Goal: Task Accomplishment & Management: Manage account settings

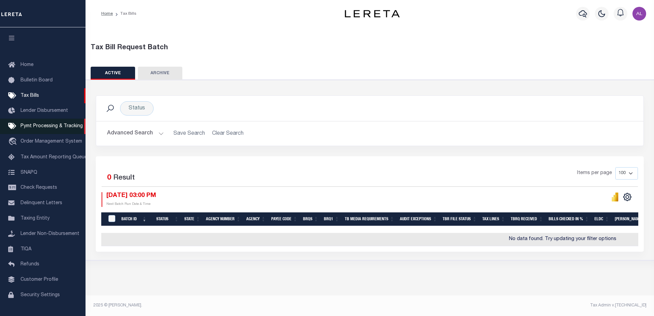
click at [49, 127] on span "Pymt Processing & Tracking" at bounding box center [52, 126] width 62 height 5
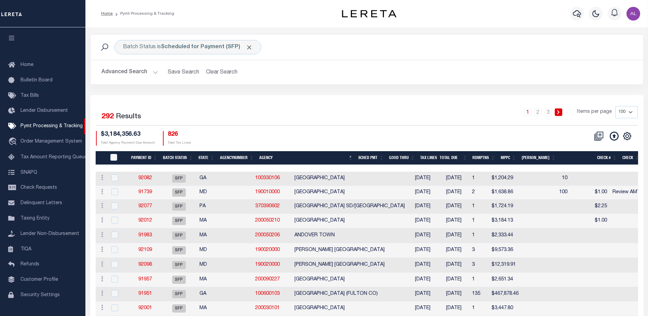
scroll to position [17, 0]
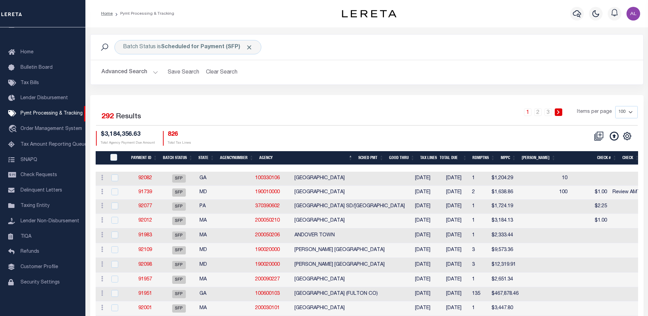
click at [632, 111] on select "100 200 500 1000" at bounding box center [627, 112] width 23 height 12
select select "1000"
click at [616, 106] on select "100 200 500 1000" at bounding box center [627, 112] width 23 height 12
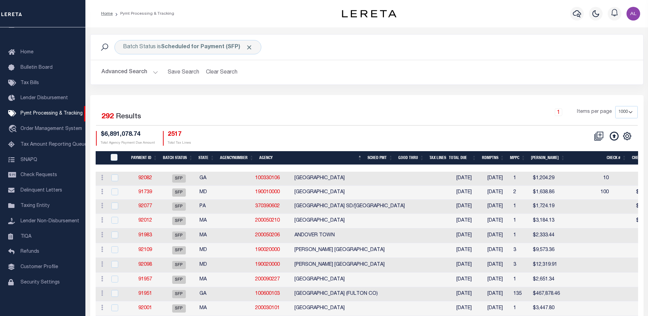
click at [419, 156] on th "Good Thru" at bounding box center [411, 158] width 31 height 14
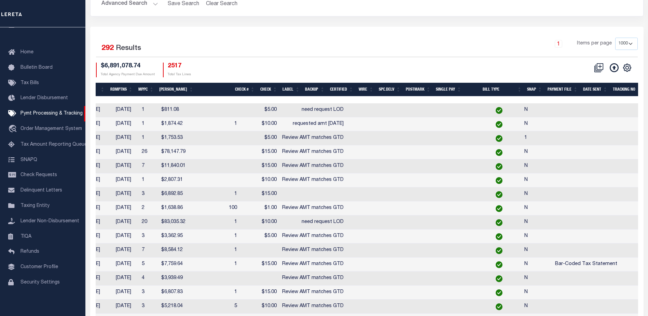
scroll to position [0, 0]
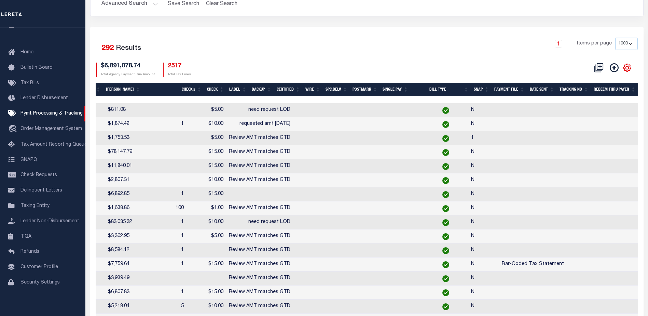
click at [628, 67] on icon "" at bounding box center [627, 67] width 3 height 3
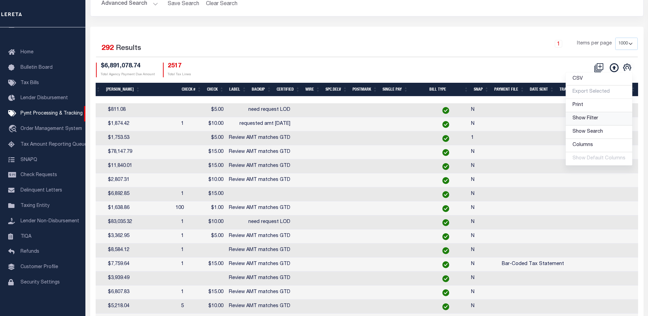
click at [583, 117] on span "Show Filter" at bounding box center [586, 118] width 26 height 5
select select
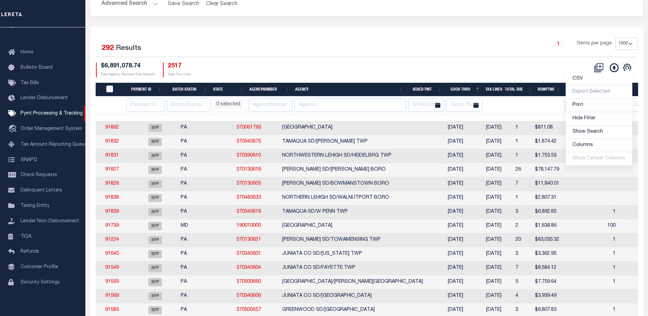
scroll to position [0, 5]
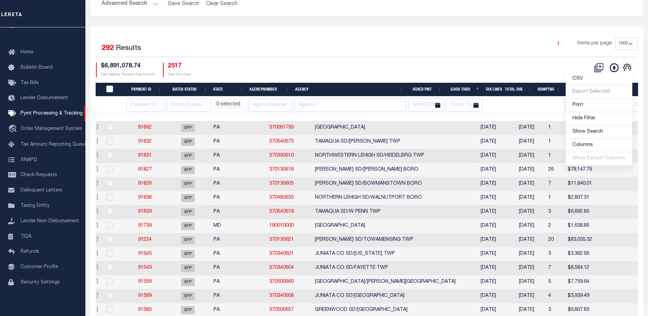
click at [232, 102] on li "0 selected" at bounding box center [228, 105] width 27 height 8
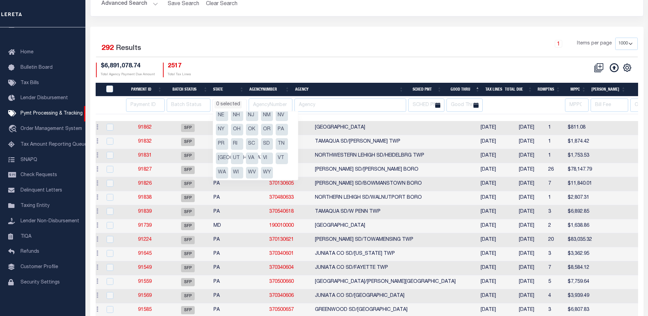
scroll to position [92, 0]
click at [281, 130] on li "PA" at bounding box center [282, 128] width 12 height 12
select select "PA"
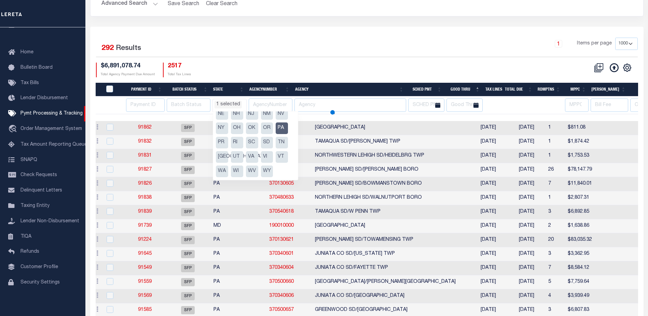
select select
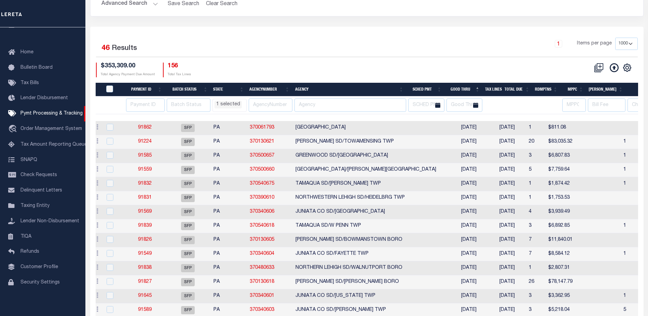
click at [311, 63] on div "$353,309.00 Total Agency Payment Due Amount 156 Total Tax Lines" at bounding box center [231, 70] width 271 height 15
click at [348, 87] on th "Agency" at bounding box center [350, 90] width 114 height 14
select select "PA"
select select
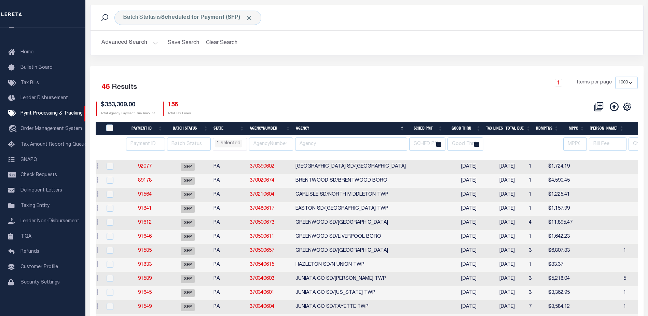
scroll to position [0, 0]
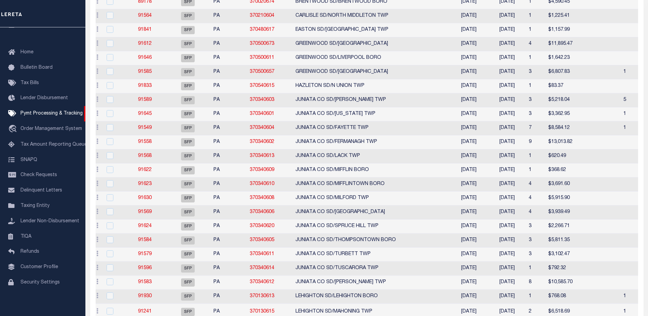
select select "PA"
select select
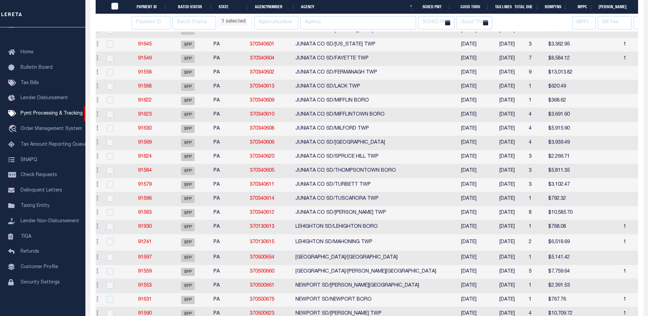
select select "PA"
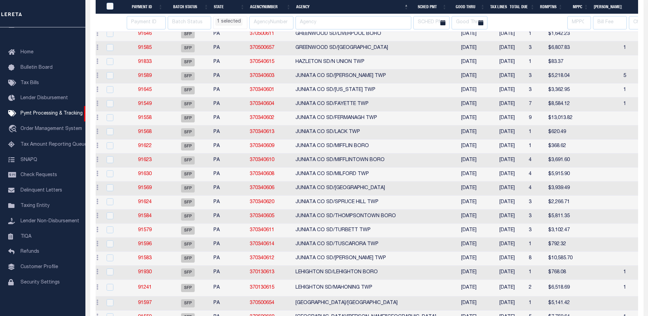
select select "PA"
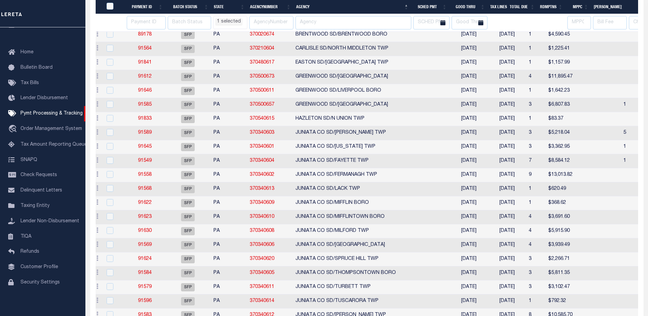
select select "PA"
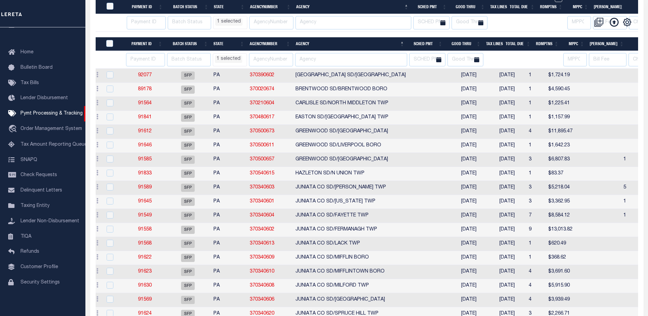
select select "PA"
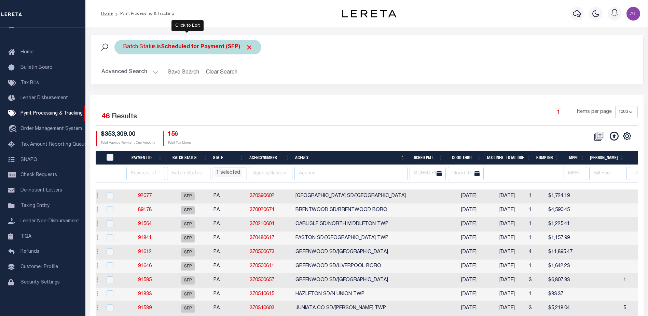
click at [204, 47] on b "Scheduled for Payment (SFP)" at bounding box center [207, 46] width 92 height 5
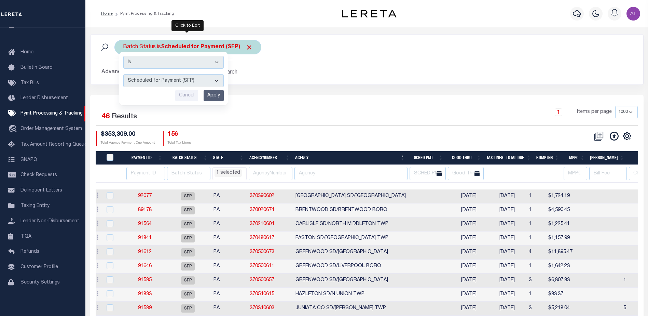
click at [158, 78] on select "Awaiting Funds (AWF) Cleared and Complete (CAC) New Check Needed (NCN) Payment …" at bounding box center [173, 80] width 100 height 13
select select "RFF"
click at [123, 74] on select "Awaiting Funds (AWF) Cleared and Complete (CAC) New Check Needed (NCN) Payment …" at bounding box center [173, 80] width 100 height 13
click at [213, 93] on input "Apply" at bounding box center [214, 95] width 20 height 11
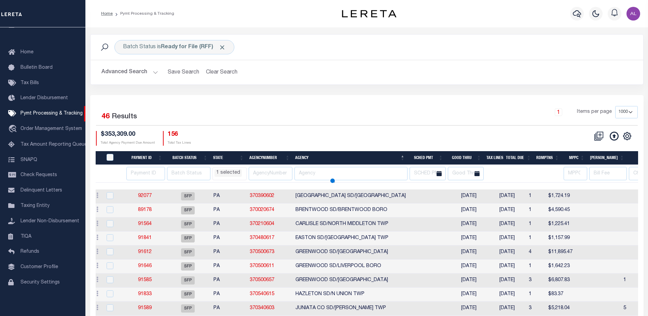
select select "PA"
select select
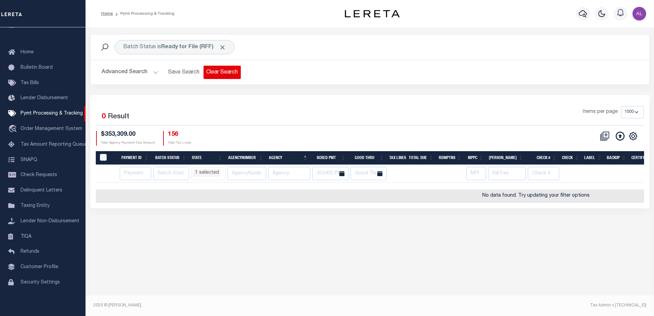
click at [214, 70] on button "Clear Search" at bounding box center [221, 72] width 37 height 13
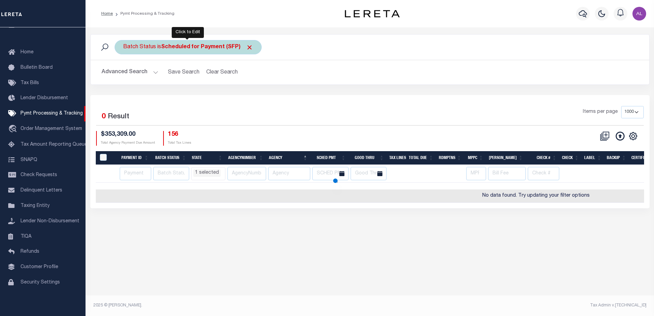
select select "PA"
select select
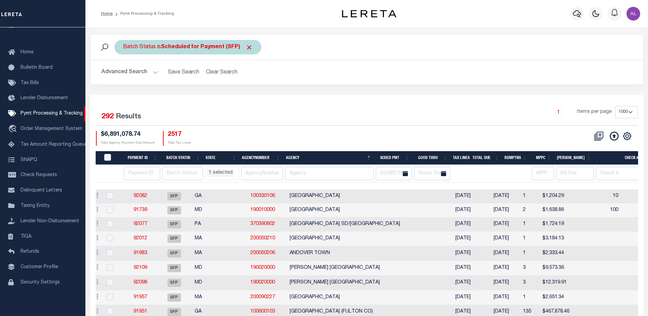
click at [194, 47] on b "Scheduled for Payment (SFP)" at bounding box center [207, 46] width 92 height 5
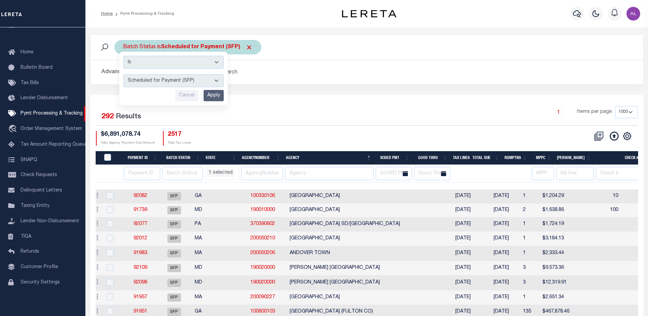
click at [175, 79] on select "Awaiting Funds (AWF) Cleared and Complete (CAC) New Check Needed (NCN) Payment …" at bounding box center [173, 80] width 100 height 13
click at [123, 74] on select "Awaiting Funds (AWF) Cleared and Complete (CAC) New Check Needed (NCN) Payment …" at bounding box center [173, 80] width 100 height 13
click at [181, 83] on select "Awaiting Funds (AWF) Cleared and Complete (CAC) New Check Needed (NCN) Payment …" at bounding box center [173, 80] width 100 height 13
select select "RFF"
click at [123, 74] on select "Awaiting Funds (AWF) Cleared and Complete (CAC) New Check Needed (NCN) Payment …" at bounding box center [173, 80] width 100 height 13
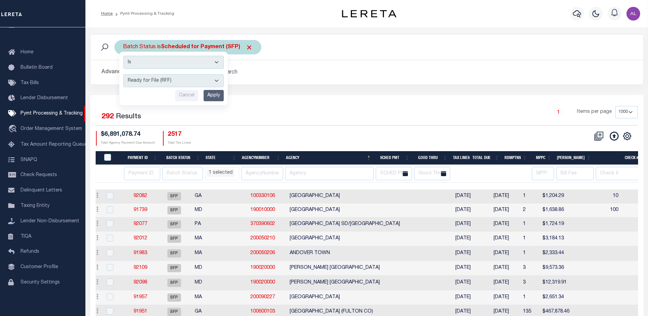
click at [214, 96] on input "Apply" at bounding box center [214, 95] width 20 height 11
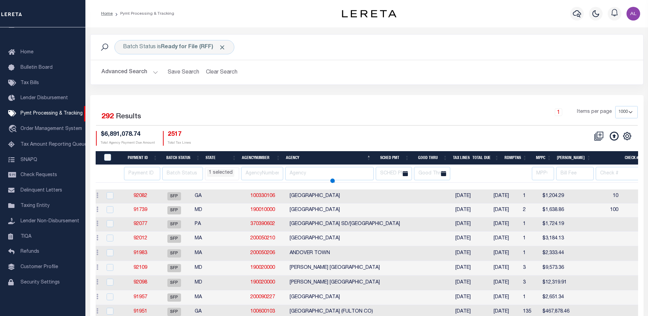
select select "PA"
select select
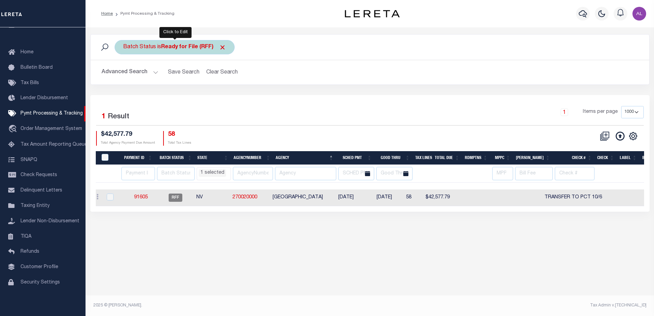
click at [174, 49] on b "Ready for File (RFF)" at bounding box center [193, 46] width 65 height 5
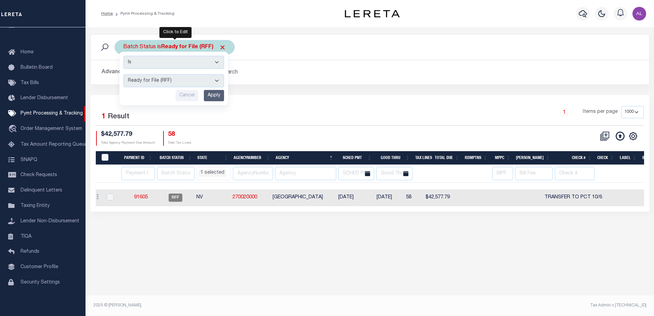
click at [167, 82] on select "Awaiting Funds (AWF) Cleared and Complete (CAC) New Check Needed (NCN) Payment …" at bounding box center [173, 80] width 100 height 13
select select "RFW"
click at [123, 74] on select "Awaiting Funds (AWF) Cleared and Complete (CAC) New Check Needed (NCN) Payment …" at bounding box center [173, 80] width 100 height 13
click at [217, 98] on input "Apply" at bounding box center [214, 95] width 20 height 11
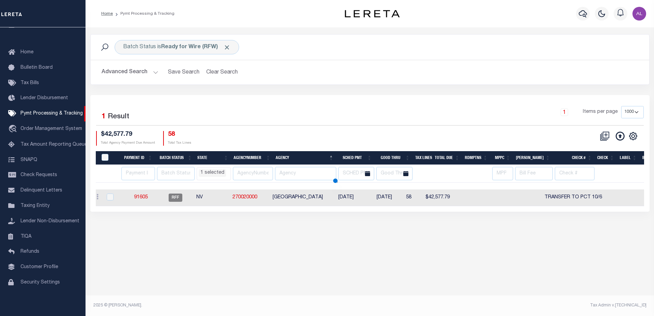
select select "PA"
select select
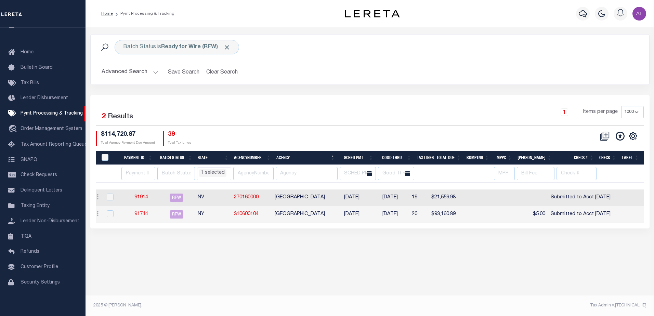
click at [142, 214] on link "91744" at bounding box center [141, 214] width 14 height 5
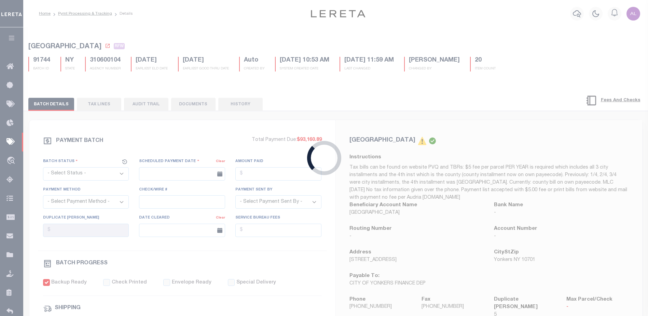
select select "RFW"
type input "10/06/2025"
type input "$93,160.89"
select select "TRA"
type input "Submitted to Acct 10/6/25"
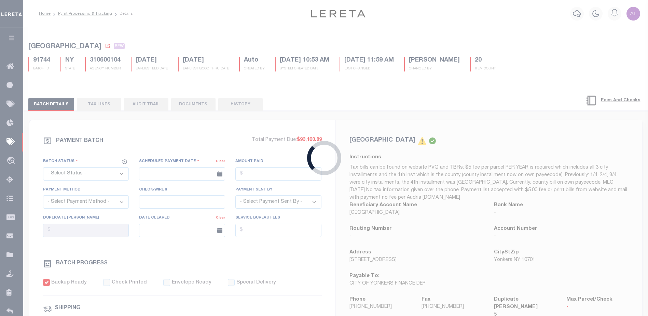
select select "Urbina, Matthew"
checkbox input "true"
type input "N"
radio input "true"
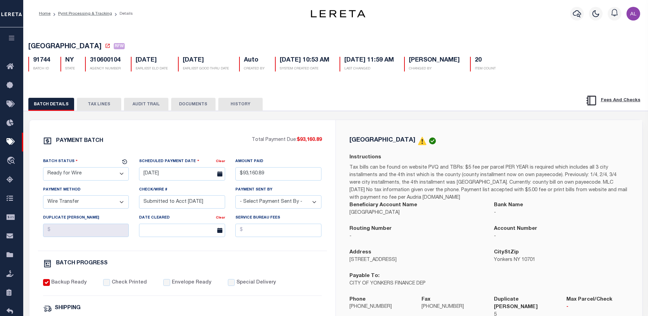
select select "PA"
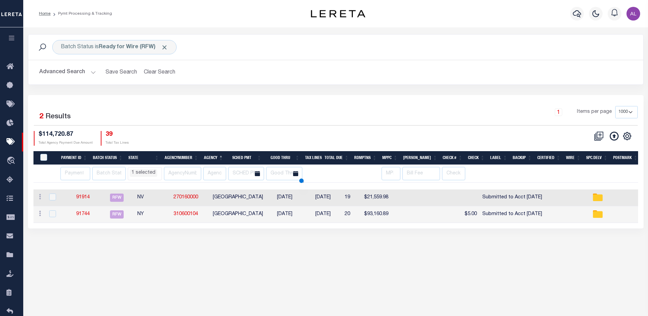
select select "PA"
select select
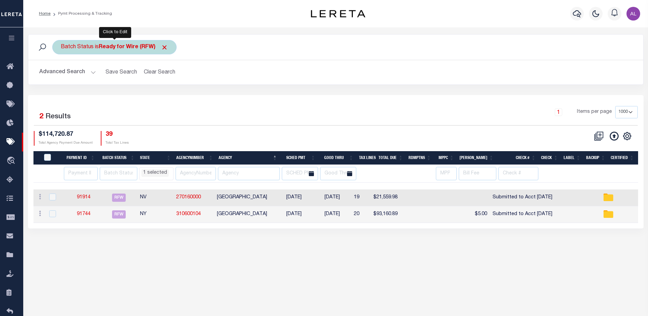
click at [138, 48] on b "Ready for Wire (RFW)" at bounding box center [133, 46] width 69 height 5
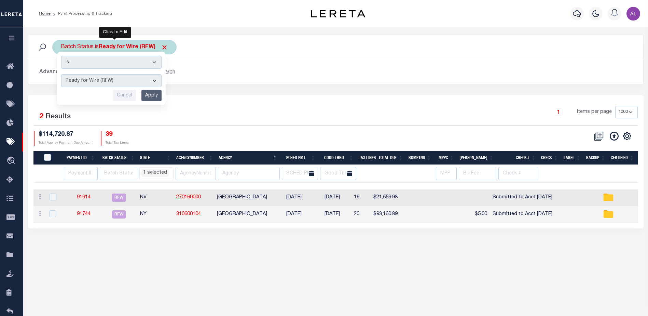
drag, startPoint x: 133, startPoint y: 78, endPoint x: 135, endPoint y: 87, distance: 9.2
click at [132, 78] on select "Awaiting Funds (AWF) Cleared and Complete (CAC) New Check Needed (NCN) Payment …" at bounding box center [111, 80] width 100 height 13
select select "SFP"
click at [61, 74] on select "Awaiting Funds (AWF) Cleared and Complete (CAC) New Check Needed (NCN) Payment …" at bounding box center [111, 80] width 100 height 13
click at [156, 97] on input "Apply" at bounding box center [152, 95] width 20 height 11
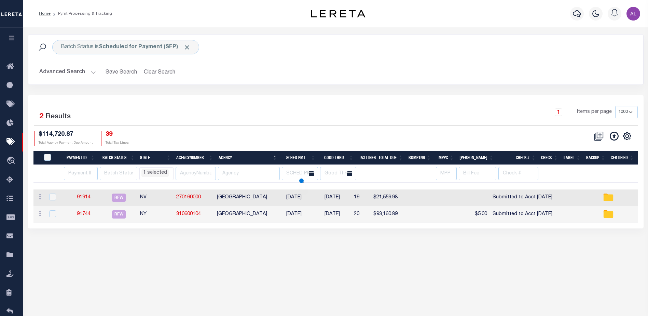
select select "PA"
select select
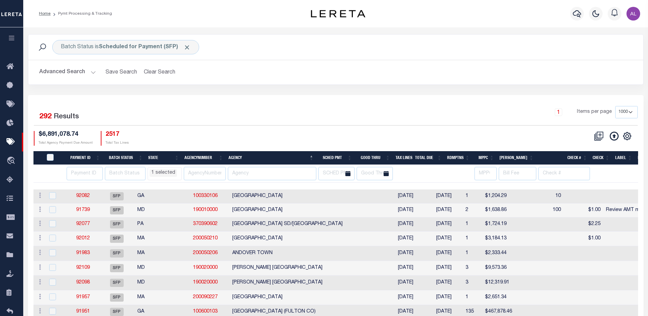
click at [170, 172] on li "1 selected" at bounding box center [163, 173] width 27 height 8
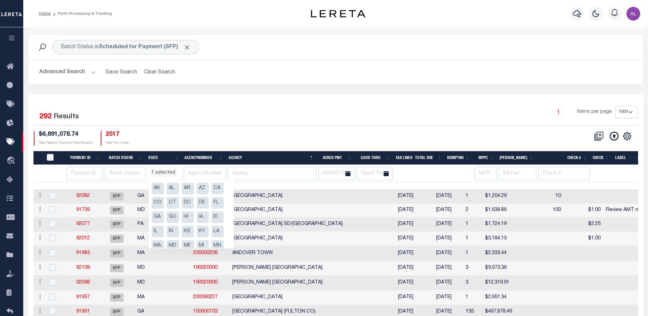
scroll to position [80, 0]
click at [216, 207] on li "PA" at bounding box center [218, 209] width 12 height 12
select select
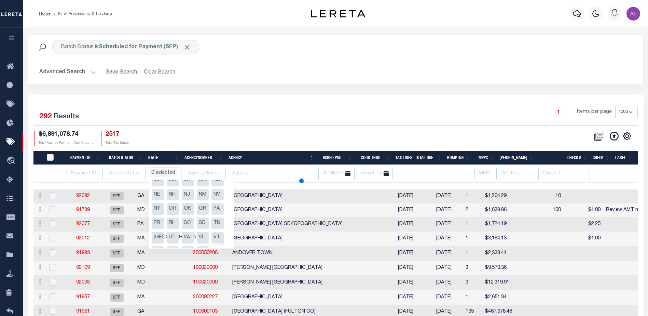
select select
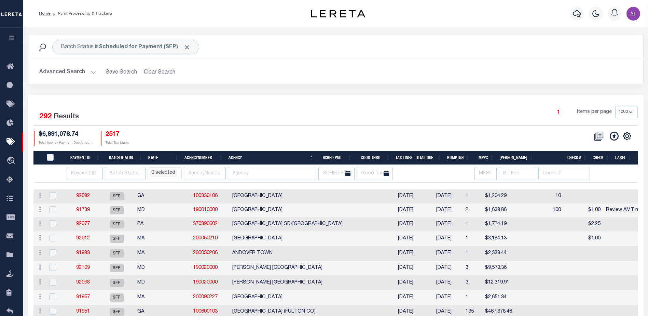
click at [277, 115] on div "1 Items per page 100 200 500 1000" at bounding box center [412, 115] width 451 height 18
click at [164, 172] on li "0 selected" at bounding box center [163, 173] width 27 height 8
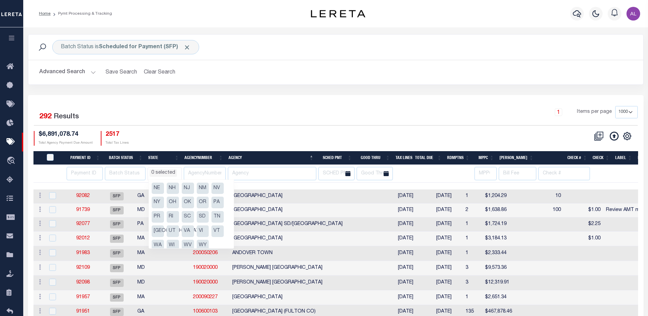
scroll to position [92, 0]
drag, startPoint x: 219, startPoint y: 197, endPoint x: 216, endPoint y: 169, distance: 27.9
click at [218, 196] on li "PA" at bounding box center [218, 197] width 12 height 12
select select "PA"
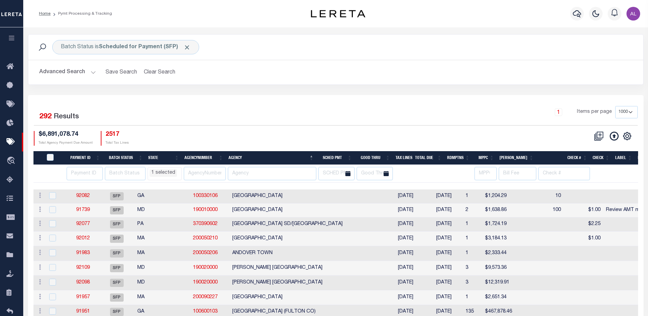
click at [244, 131] on div "$6,891,078.74 Total Agency Payment Due Amount 2517 Total Tax Lines" at bounding box center [185, 138] width 302 height 15
select select "PA"
select select
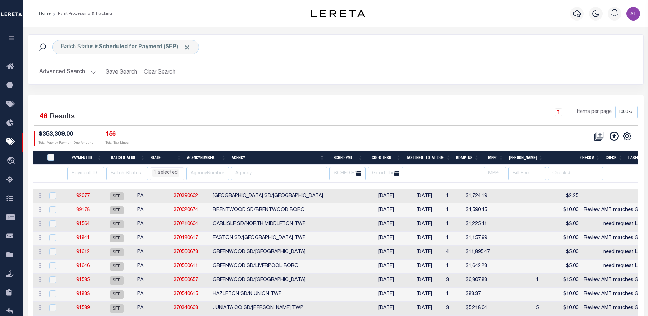
click at [86, 212] on link "89178" at bounding box center [83, 209] width 14 height 5
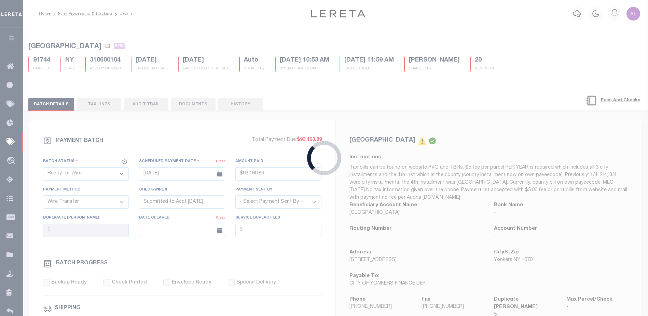
select select "SFP"
type input "08/20/2025"
select select
type input "Review AMT matches GTD"
select select
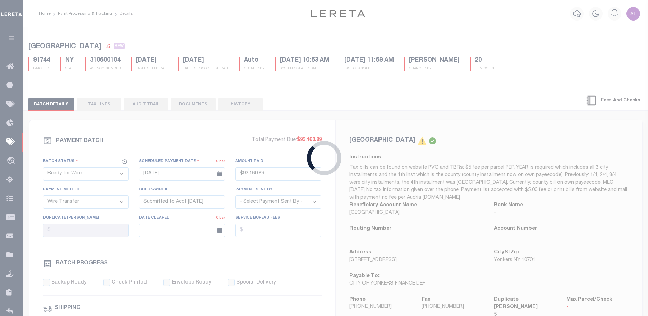
checkbox input "false"
type input "Audria"
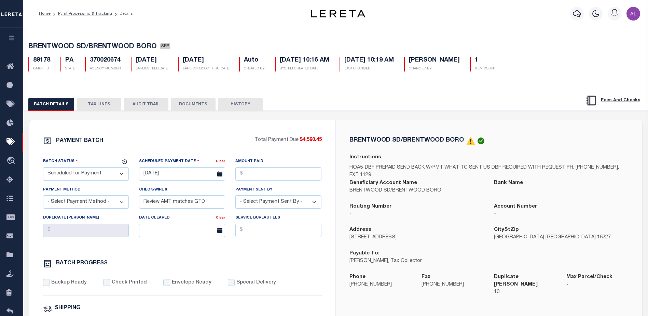
click at [107, 105] on button "TAX LINES" at bounding box center [99, 104] width 44 height 13
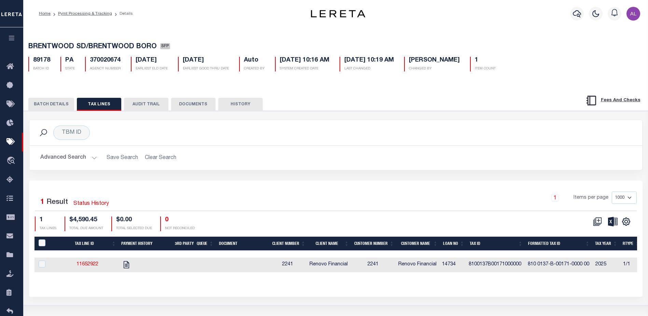
click at [64, 104] on button "BATCH DETAILS" at bounding box center [51, 104] width 46 height 13
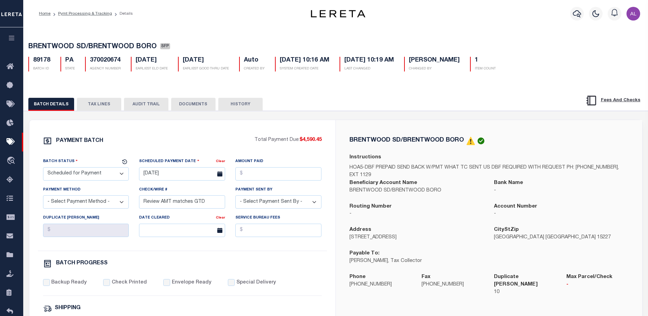
click at [107, 107] on button "TAX LINES" at bounding box center [99, 104] width 44 height 13
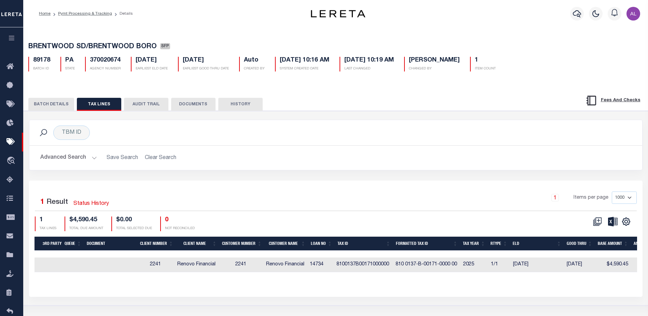
scroll to position [0, 147]
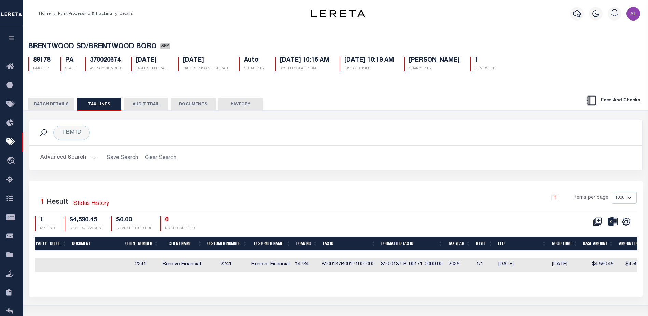
click at [57, 109] on button "BATCH DETAILS" at bounding box center [51, 104] width 46 height 13
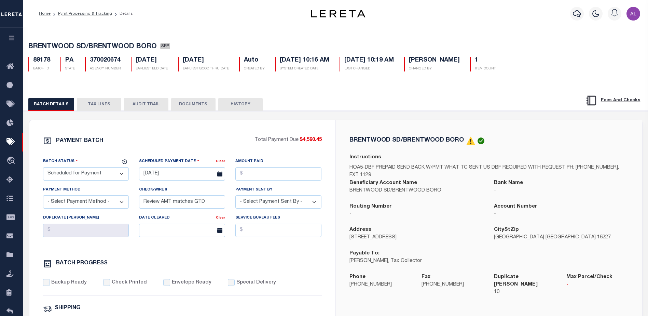
drag, startPoint x: 93, startPoint y: 102, endPoint x: 121, endPoint y: 292, distance: 191.8
click at [93, 102] on button "TAX LINES" at bounding box center [99, 104] width 44 height 13
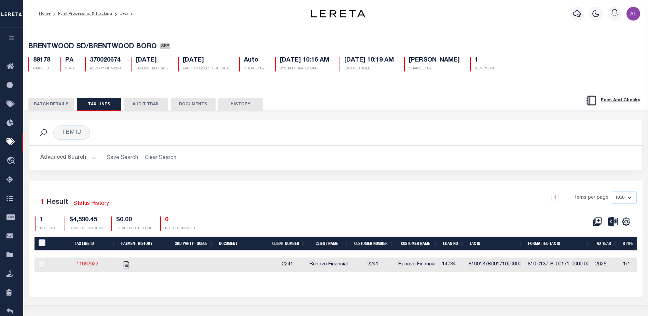
click at [96, 264] on link "11652922" at bounding box center [88, 264] width 22 height 5
checkbox input "true"
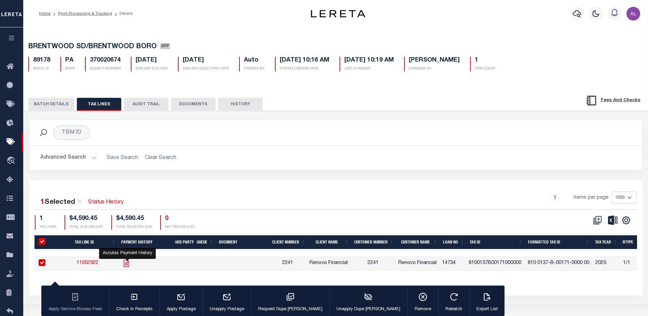
click at [127, 266] on icon "" at bounding box center [126, 263] width 5 height 7
checkbox input "false"
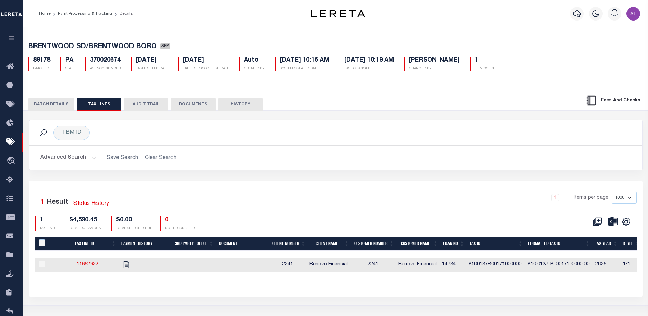
click at [56, 104] on button "BATCH DETAILS" at bounding box center [51, 104] width 46 height 13
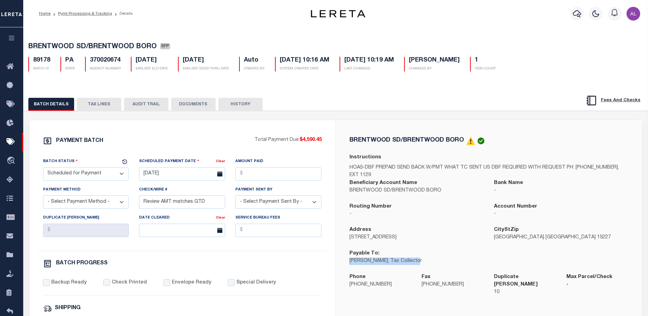
drag, startPoint x: 419, startPoint y: 262, endPoint x: 350, endPoint y: 268, distance: 69.3
click at [350, 268] on div "Payable To: Fay K.Boland, Tax Collector" at bounding box center [417, 262] width 145 height 24
copy p "Fay K.Boland, Tax Collector"
click at [119, 103] on button "TAX LINES" at bounding box center [99, 104] width 44 height 13
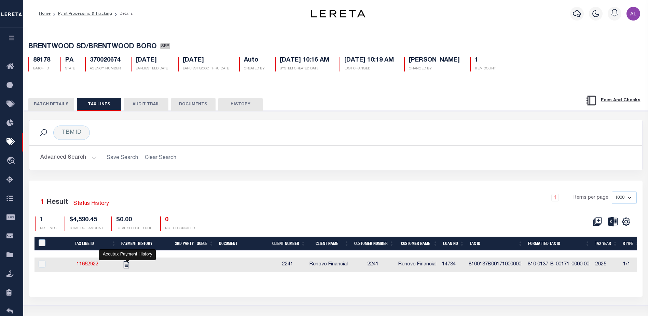
click at [59, 106] on button "BATCH DETAILS" at bounding box center [51, 104] width 46 height 13
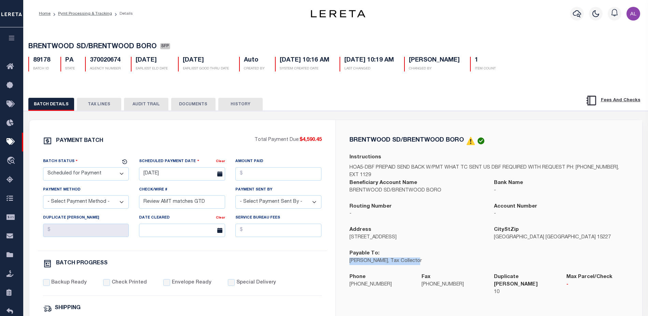
select select "PA"
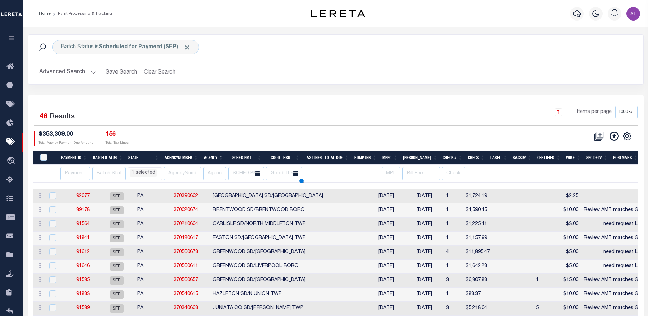
select select "PA"
select select
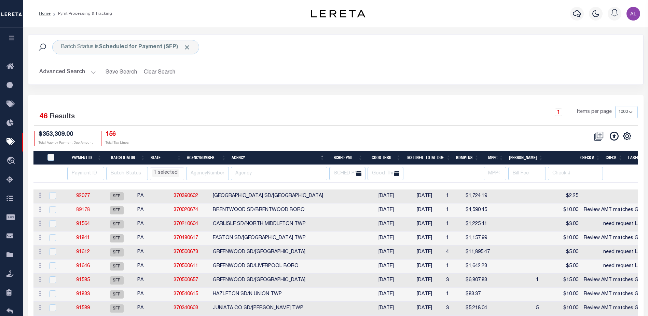
click at [82, 210] on link "89178" at bounding box center [83, 209] width 14 height 5
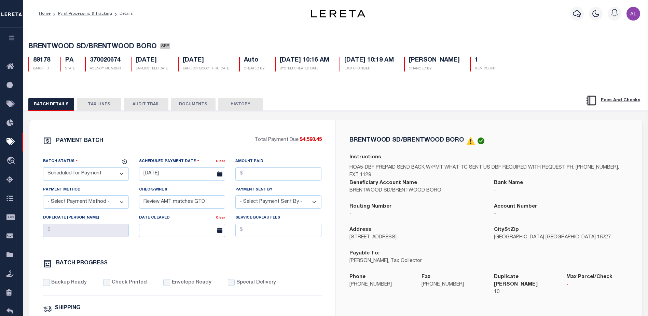
click at [100, 106] on button "TAX LINES" at bounding box center [99, 104] width 44 height 13
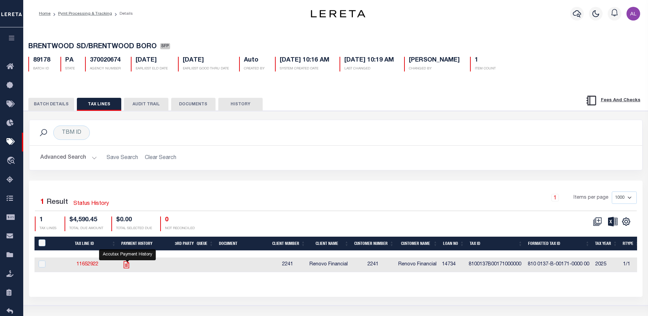
click at [131, 269] on icon "" at bounding box center [126, 264] width 9 height 9
checkbox input "true"
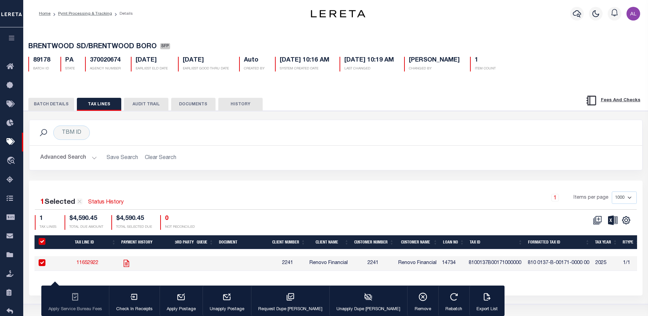
select select "PA"
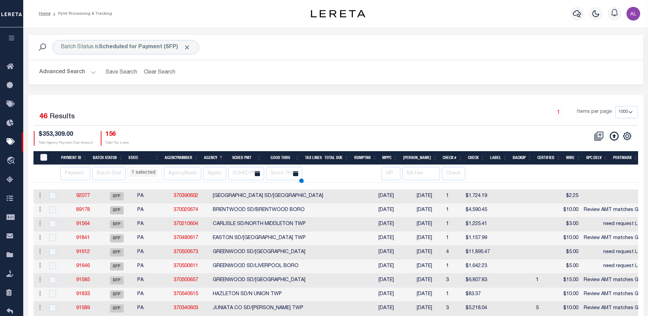
select select "PA"
select select
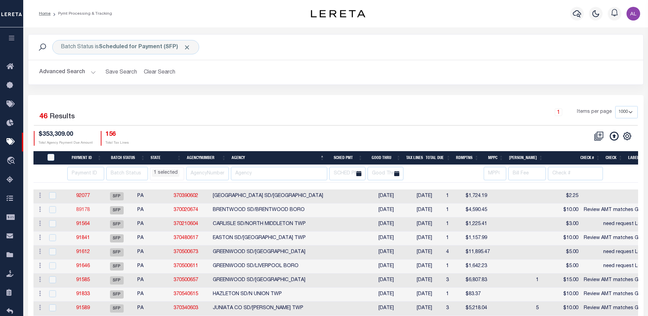
click at [87, 210] on link "89178" at bounding box center [83, 209] width 14 height 5
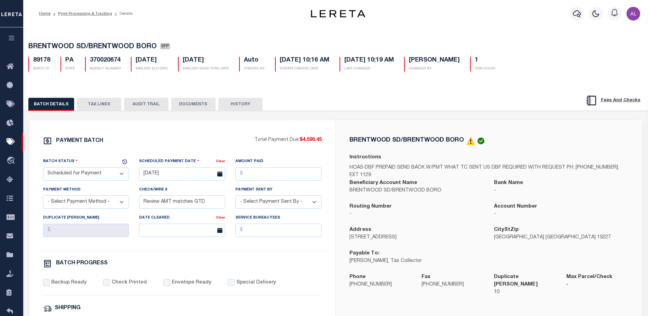
click at [91, 174] on select "- Select Status - Scheduled for Payment Ready For Payment Payment Sent Cleared …" at bounding box center [86, 173] width 86 height 13
select select "RFP"
click at [43, 169] on select "- Select Status - Scheduled for Payment Ready For Payment Payment Sent Cleared …" at bounding box center [86, 173] width 86 height 13
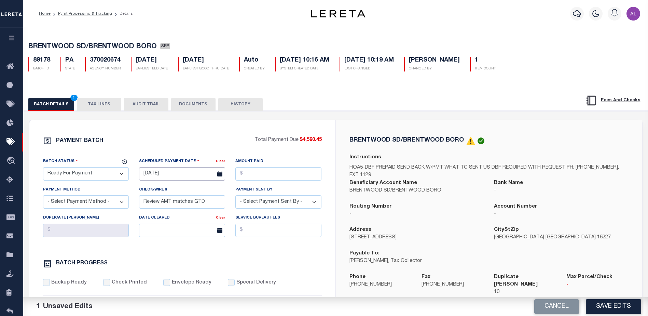
click at [166, 174] on input "08/20/2025" at bounding box center [182, 173] width 86 height 13
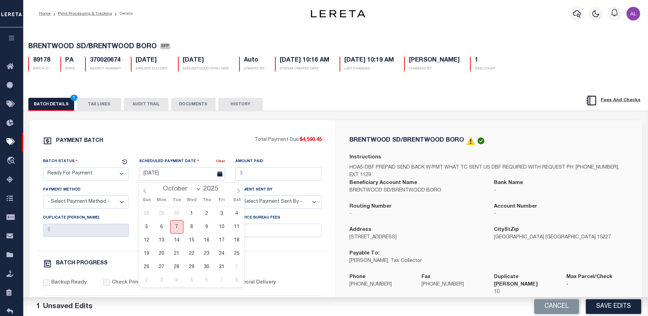
click at [178, 224] on span "7" at bounding box center [176, 226] width 13 height 13
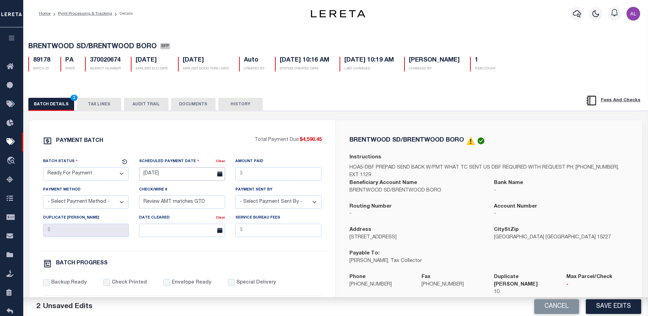
click at [173, 179] on input "[DATE]" at bounding box center [182, 173] width 86 height 13
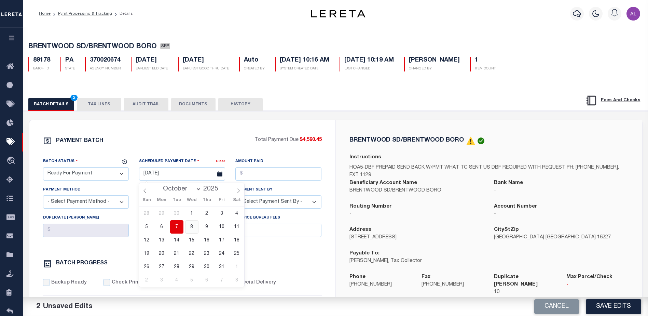
click at [193, 227] on span "8" at bounding box center [191, 226] width 13 height 13
type input "10/08/2025"
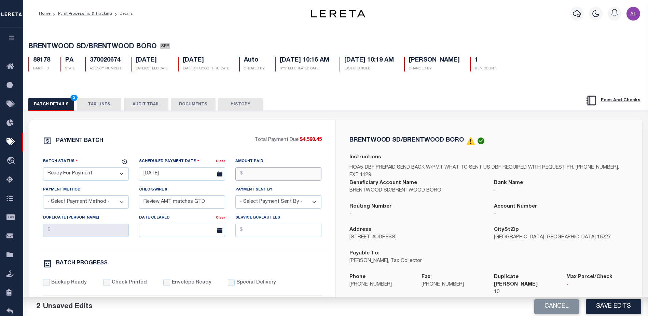
click at [252, 173] on input "Amount Paid" at bounding box center [278, 173] width 86 height 13
type input "$4,590.45"
click at [70, 204] on select "- Select Payment Method - ACH Certified Check Check Direct Deposit Wire Transfer" at bounding box center [86, 201] width 86 height 13
select select "CHK"
click at [43, 197] on select "- Select Payment Method - ACH Certified Check Check Direct Deposit Wire Transfer" at bounding box center [86, 201] width 86 height 13
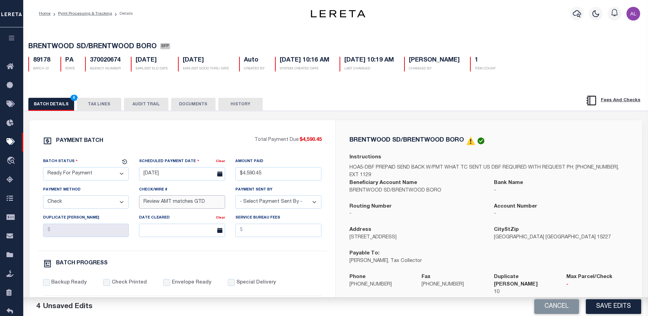
click at [168, 204] on input "Review AMT matches GTD" at bounding box center [182, 201] width 86 height 13
drag, startPoint x: 138, startPoint y: 200, endPoint x: 102, endPoint y: 200, distance: 36.2
click at [102, 200] on div "Batch Status - Select Status - Scheduled for Payment Ready For Payment Payment …" at bounding box center [182, 204] width 289 height 93
drag, startPoint x: 250, startPoint y: 207, endPoint x: 253, endPoint y: 212, distance: 5.2
click at [250, 207] on select "- Select Payment Sent By - Aakash Patel Abdul Muzain Adams, Pamela S Adhikary R…" at bounding box center [278, 201] width 86 height 13
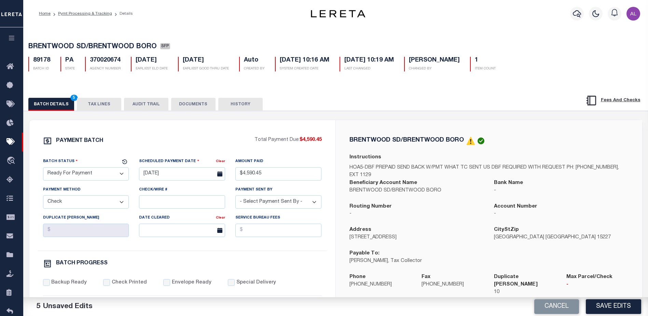
select select "[PERSON_NAME]"
click at [47, 286] on input "Backup Ready" at bounding box center [46, 282] width 7 height 7
checkbox input "true"
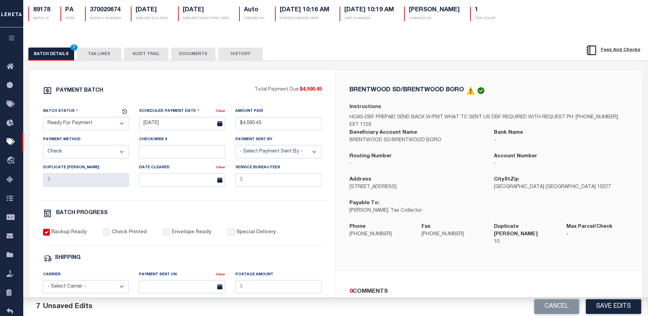
scroll to position [103, 0]
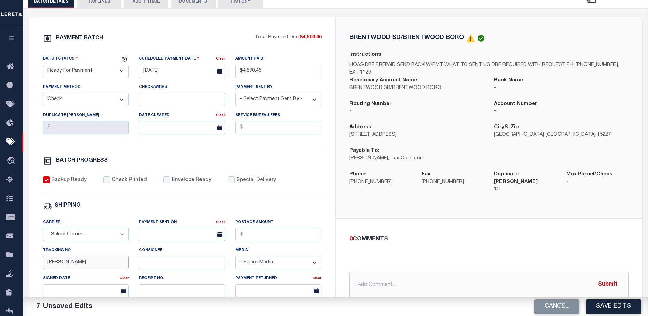
drag, startPoint x: 61, startPoint y: 265, endPoint x: 32, endPoint y: 264, distance: 29.1
click at [32, 264] on div "PAYMENT BATCH Total Payment Due: $4,590.45 Batch Status" at bounding box center [182, 217] width 306 height 400
click at [391, 280] on input "text" at bounding box center [489, 285] width 279 height 26
type input "P&I requested $93.68"
click at [97, 3] on button "TAX LINES" at bounding box center [99, 1] width 44 height 13
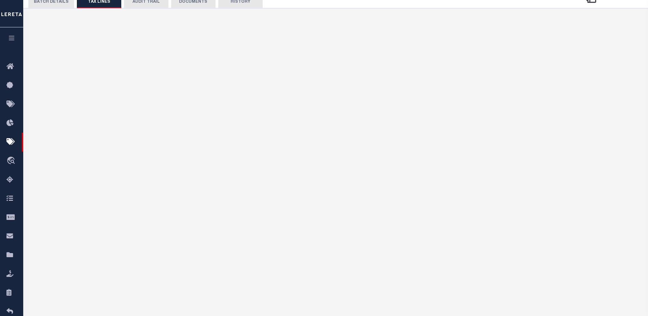
scroll to position [46, 0]
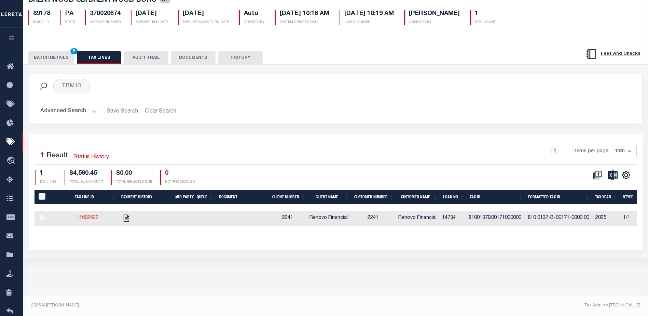
click at [90, 220] on link "11652922" at bounding box center [88, 217] width 22 height 5
checkbox input "true"
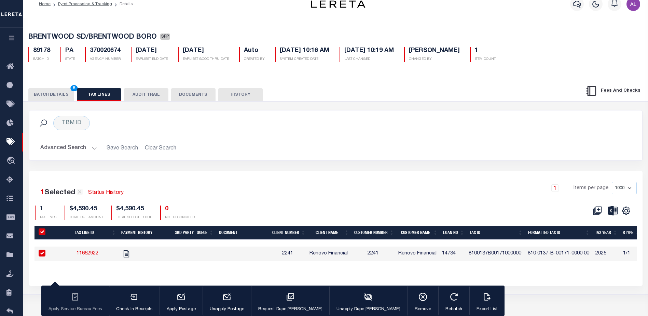
scroll to position [0, 0]
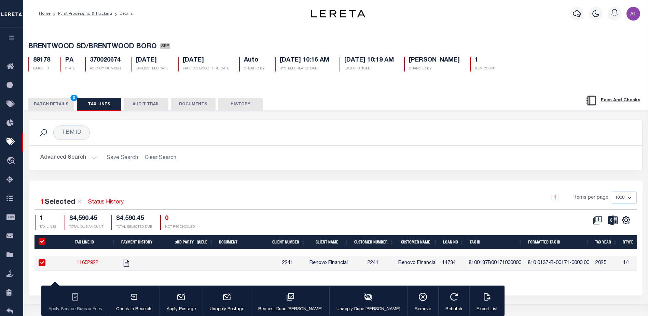
click at [55, 104] on button "BATCH DETAILS 8" at bounding box center [51, 104] width 46 height 13
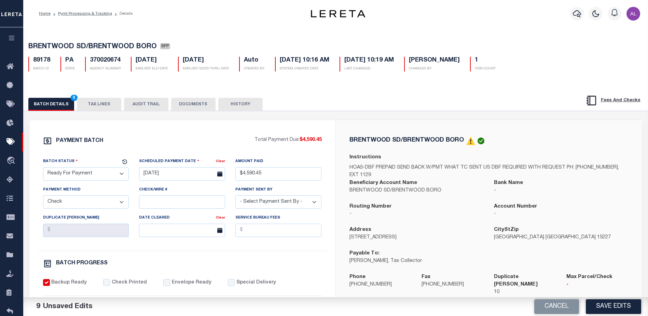
click at [94, 102] on button "TAX LINES" at bounding box center [99, 104] width 44 height 13
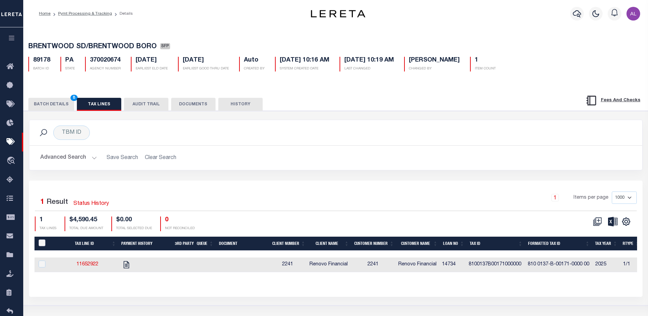
click at [43, 244] on input "PayeePaymentBatchId" at bounding box center [42, 242] width 7 height 7
checkbox input "true"
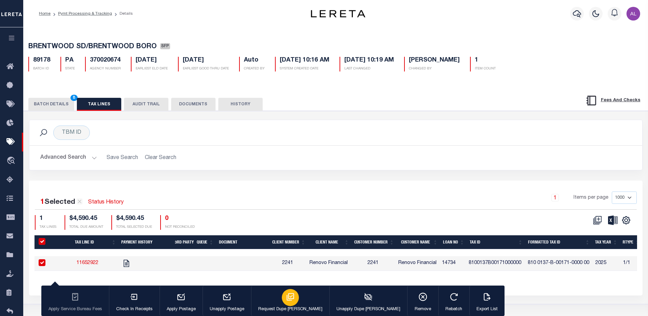
click at [286, 298] on icon "button" at bounding box center [290, 296] width 9 height 9
type input "[DATE]"
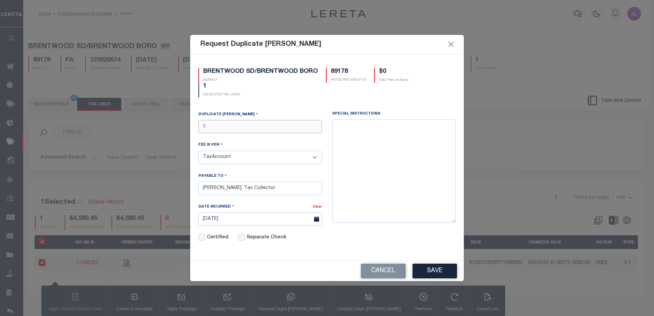
click at [225, 127] on input "text" at bounding box center [259, 126] width 123 height 13
type input "$10.00"
click at [437, 271] on button "Save" at bounding box center [434, 271] width 44 height 15
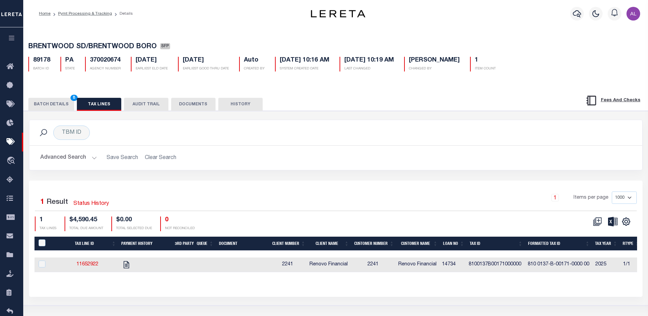
click at [53, 103] on button "BATCH DETAILS 8" at bounding box center [51, 104] width 46 height 13
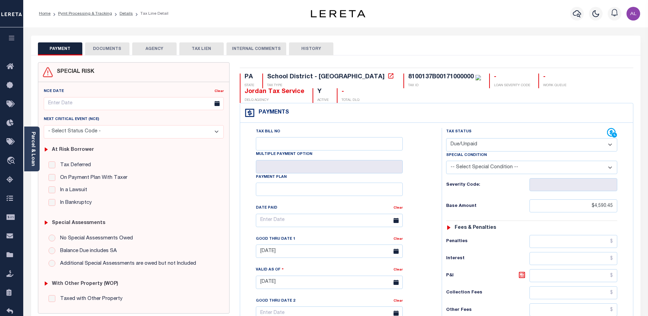
select select "DUE"
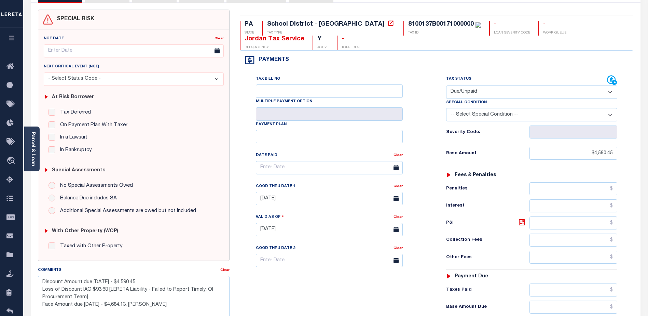
scroll to position [34, 0]
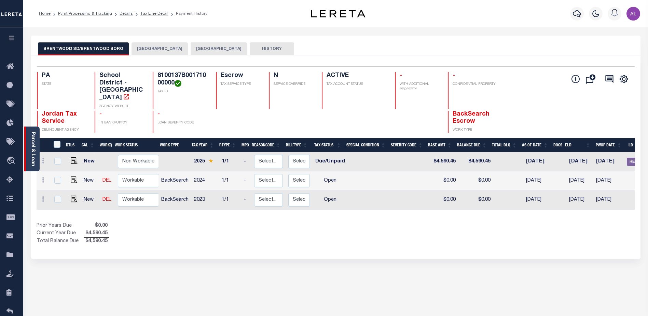
click at [32, 147] on link "Parcel & Loan" at bounding box center [32, 149] width 5 height 35
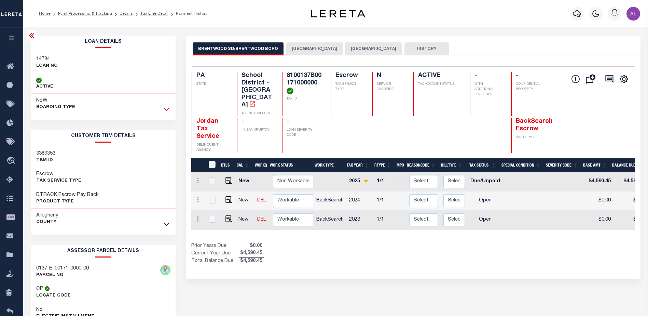
click at [168, 108] on icon at bounding box center [167, 108] width 6 height 7
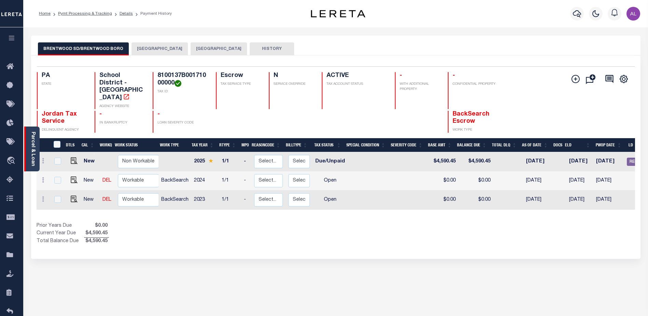
click at [29, 162] on div "Parcel & Loan" at bounding box center [31, 148] width 15 height 45
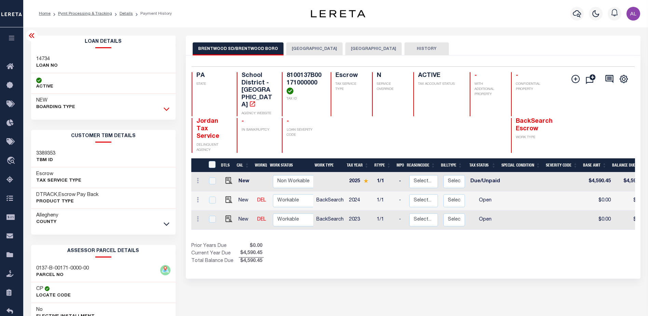
click at [168, 109] on icon at bounding box center [167, 109] width 6 height 3
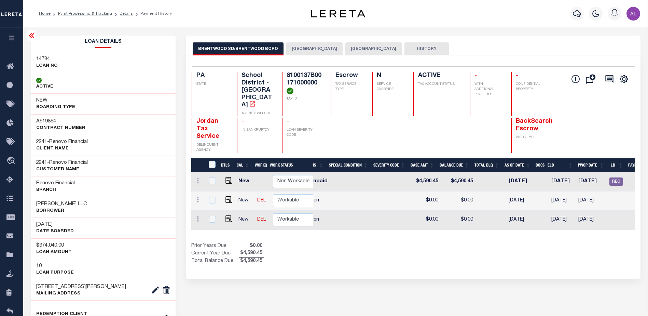
scroll to position [0, 173]
click at [226, 177] on img "" at bounding box center [229, 180] width 7 height 7
checkbox input "true"
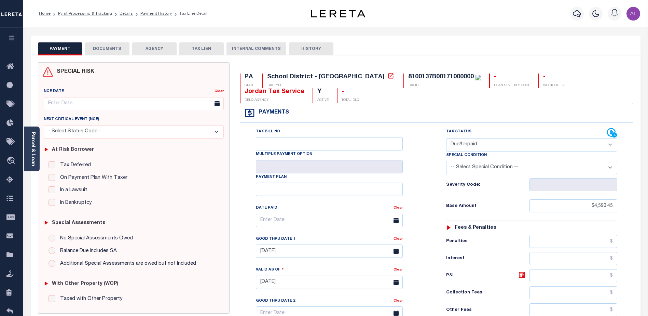
select select "DUE"
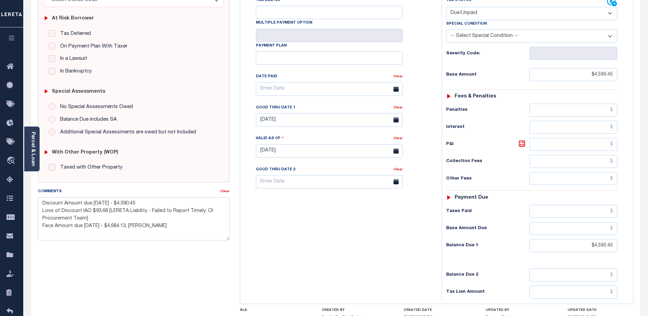
scroll to position [171, 0]
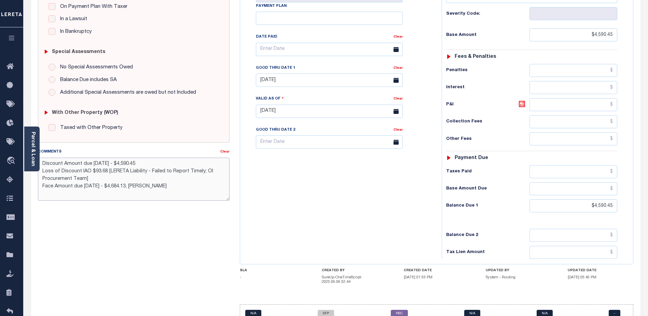
drag, startPoint x: 151, startPoint y: 172, endPoint x: 204, endPoint y: 172, distance: 53.3
click at [208, 172] on textarea "Discount Amount due 8/31/25 - $4,590.45 Loss of Discount IAO $93.68 [LERETA Lia…" at bounding box center [134, 179] width 192 height 43
drag, startPoint x: 195, startPoint y: 172, endPoint x: 228, endPoint y: 159, distance: 35.4
click at [228, 159] on textarea "Discount Amount due 8/31/25 - $4,590.45 Loss of Discount IAO $93.68 [LERETA Lia…" at bounding box center [134, 179] width 192 height 43
drag, startPoint x: 214, startPoint y: 171, endPoint x: 150, endPoint y: 169, distance: 63.3
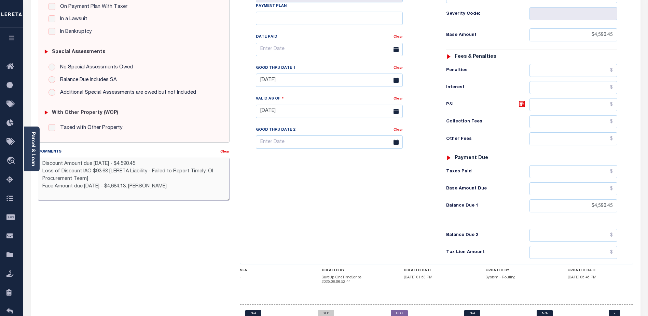
click at [150, 169] on textarea "Discount Amount due 8/31/25 - $4,590.45 Loss of Discount IAO $93.68 [LERETA Lia…" at bounding box center [134, 179] width 192 height 43
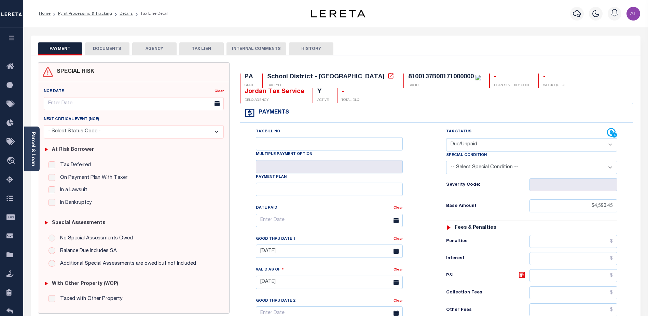
select select "DUE"
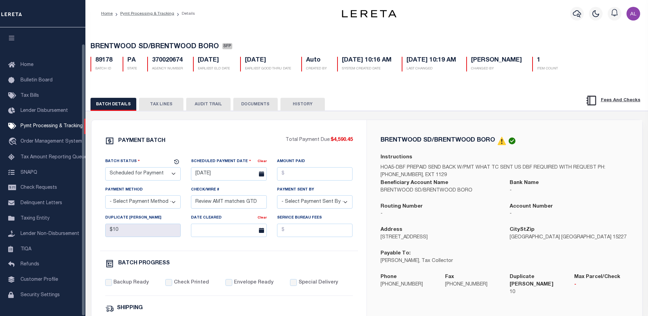
select select "SFP"
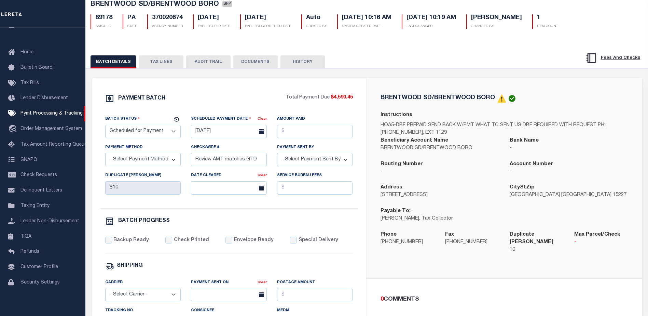
scroll to position [68, 0]
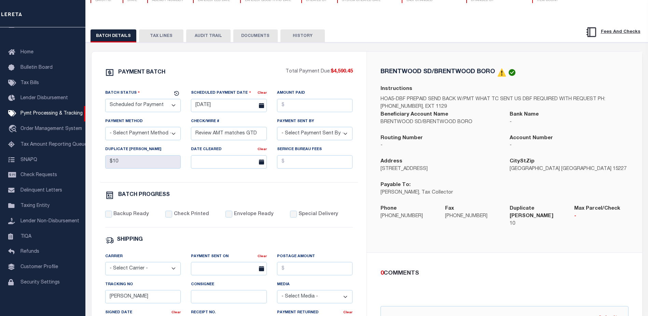
click at [162, 36] on button "TAX LINES" at bounding box center [161, 35] width 44 height 13
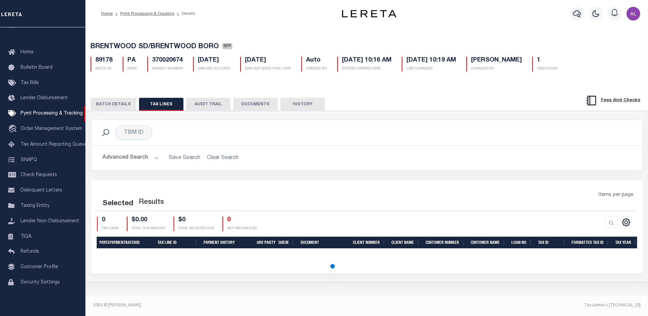
scroll to position [0, 0]
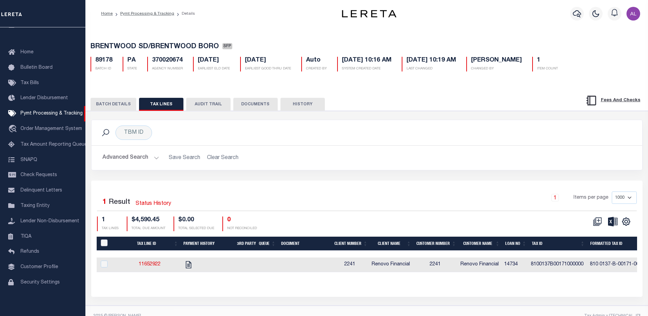
click at [104, 244] on input "PayeePaymentBatchId" at bounding box center [104, 242] width 7 height 7
checkbox input "true"
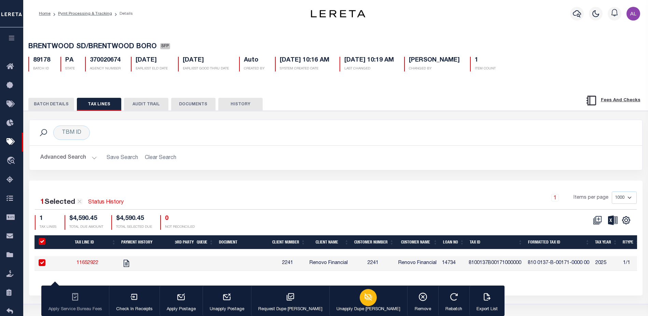
click at [360, 298] on div "button" at bounding box center [368, 297] width 17 height 17
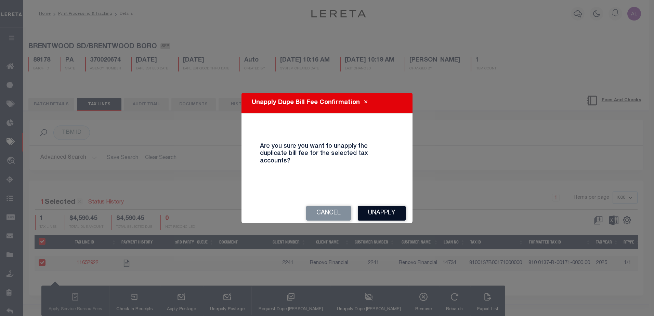
click at [389, 211] on button "Unapply" at bounding box center [382, 213] width 48 height 15
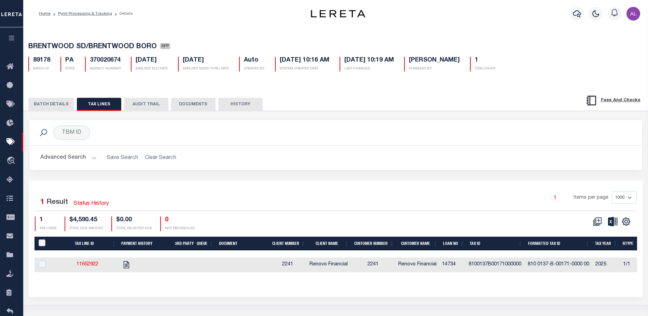
click at [40, 245] on input "PayeePaymentBatchId" at bounding box center [42, 242] width 7 height 7
checkbox input "true"
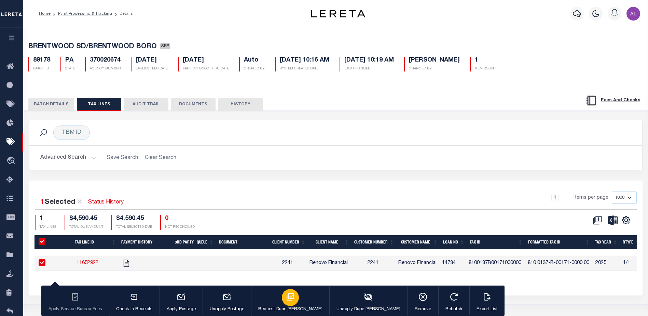
click at [286, 300] on icon "button" at bounding box center [290, 296] width 9 height 9
type input "[DATE]"
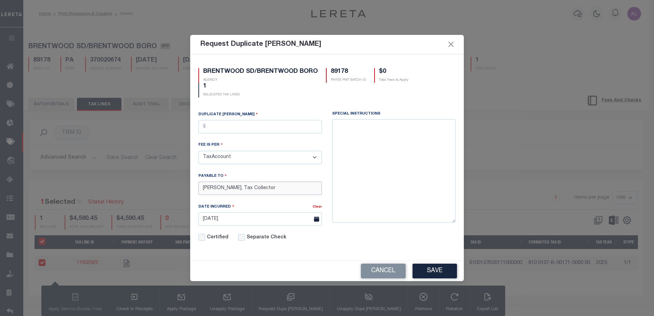
drag, startPoint x: 268, startPoint y: 187, endPoint x: 232, endPoint y: 187, distance: 35.5
click at [232, 187] on input "[PERSON_NAME], Tax Collector" at bounding box center [259, 187] width 123 height 13
type input "[PERSON_NAME]"
click at [222, 117] on label "Duplicate [PERSON_NAME]" at bounding box center [227, 114] width 59 height 6
click at [228, 127] on input "text" at bounding box center [259, 126] width 123 height 13
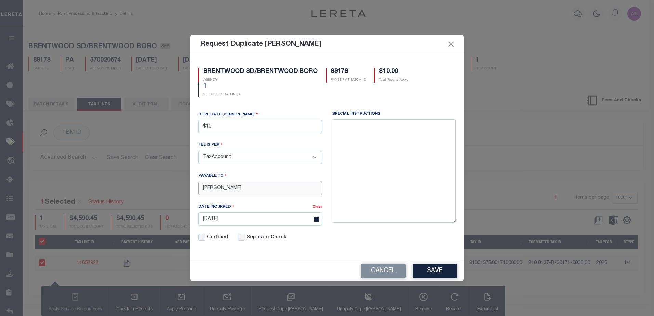
type input "$10.00"
click at [217, 189] on input "[PERSON_NAME]" at bounding box center [259, 187] width 123 height 13
type input "[PERSON_NAME]"
click at [432, 271] on button "Save" at bounding box center [434, 271] width 44 height 15
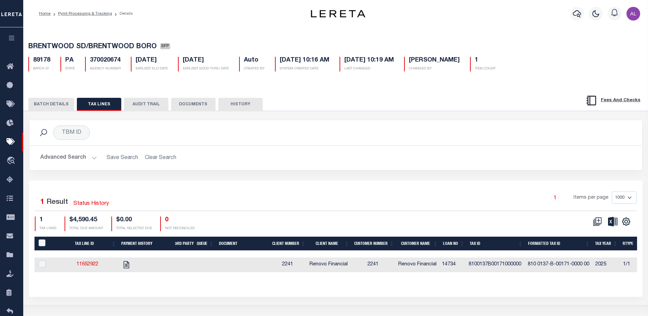
click at [51, 103] on button "BATCH DETAILS" at bounding box center [51, 104] width 46 height 13
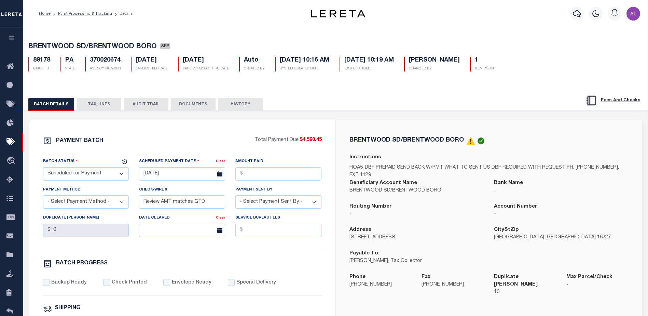
click at [74, 173] on select "- Select Status - Scheduled for Payment Ready For Payment Payment Sent Cleared …" at bounding box center [86, 173] width 86 height 13
select select "RFP"
click at [43, 169] on select "- Select Status - Scheduled for Payment Ready For Payment Payment Sent Cleared …" at bounding box center [86, 173] width 86 height 13
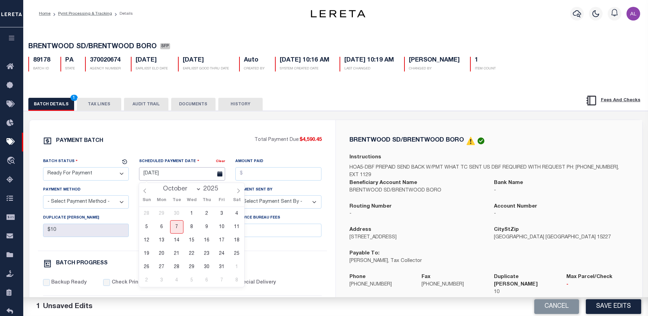
click at [164, 177] on input "08/20/2025" at bounding box center [182, 173] width 86 height 13
click at [193, 227] on span "8" at bounding box center [191, 226] width 13 height 13
type input "10/08/2025"
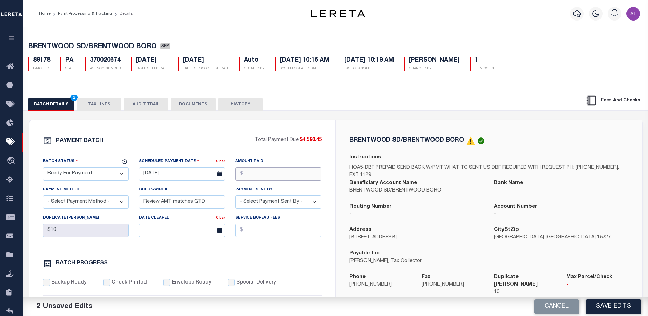
click at [265, 173] on input "Amount Paid" at bounding box center [278, 173] width 86 height 13
type input "$4,590.45"
drag, startPoint x: 71, startPoint y: 202, endPoint x: 70, endPoint y: 207, distance: 5.1
click at [71, 202] on select "- Select Payment Method - ACH Certified Check Check Direct Deposit Wire Transfer" at bounding box center [86, 201] width 86 height 13
select select "CHK"
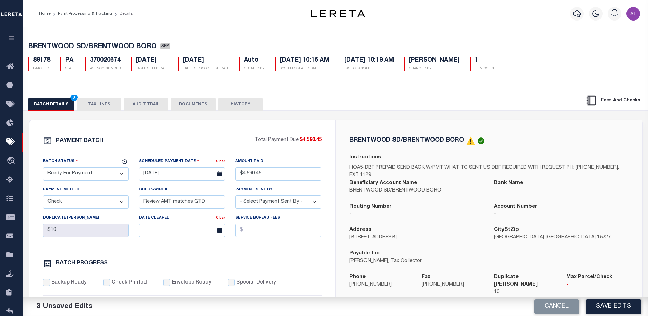
click at [43, 197] on select "- Select Payment Method - ACH Certified Check Check Direct Deposit Wire Transfer" at bounding box center [86, 201] width 86 height 13
click at [170, 204] on input "Review AMT matches GTD" at bounding box center [182, 201] width 86 height 13
drag, startPoint x: 208, startPoint y: 204, endPoint x: 62, endPoint y: 206, distance: 146.0
click at [66, 207] on div "Batch Status - Select Status - Scheduled for Payment Ready For Payment Payment …" at bounding box center [182, 204] width 289 height 93
click at [279, 197] on select "- Select Payment Sent By - Aakash Patel Abdul Muzain Adams, Pamela S Adhikary R…" at bounding box center [278, 201] width 86 height 13
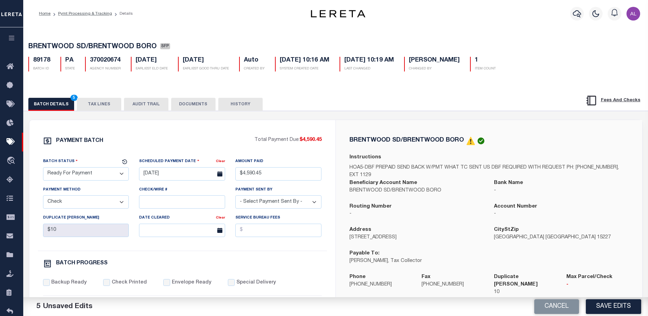
select select "Little, Audria"
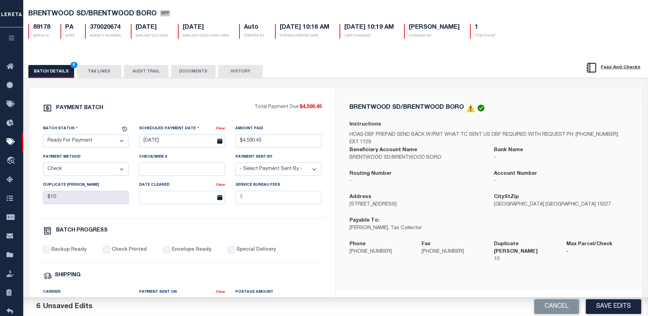
scroll to position [34, 0]
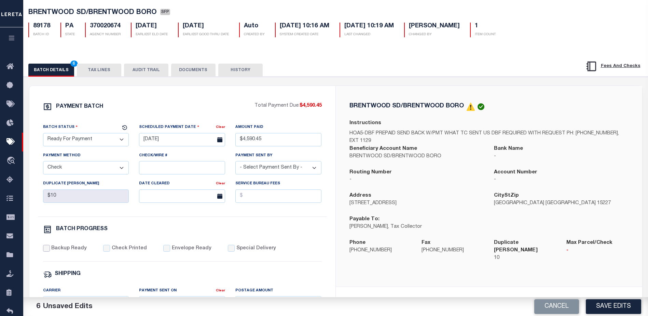
click at [46, 252] on input "Backup Ready" at bounding box center [46, 248] width 7 height 7
checkbox input "true"
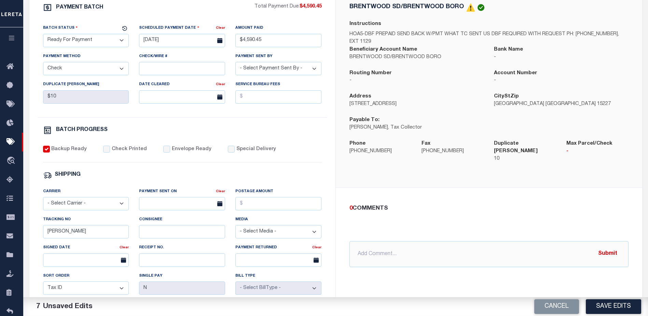
scroll to position [137, 0]
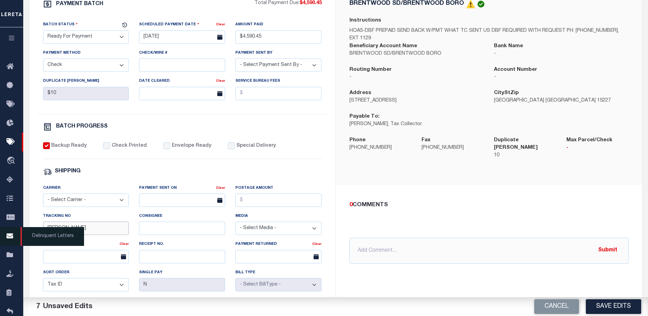
drag, startPoint x: 67, startPoint y: 234, endPoint x: 18, endPoint y: 231, distance: 48.6
click at [19, 231] on div "Home Pymt Processing & Tracking Details Profile Sign out" at bounding box center [324, 150] width 648 height 574
click at [476, 207] on div "0 COMMENTS @Aakash Patel @Abdul Muzain @Adams, Pamela S @Adhikary Rinki @Agusti…" at bounding box center [489, 232] width 290 height 63
click at [367, 250] on input "text" at bounding box center [489, 251] width 279 height 26
type input "P&I requested $93.68"
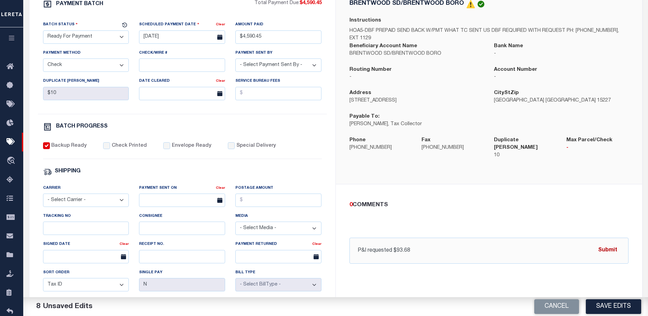
click at [603, 247] on button "Submit" at bounding box center [608, 250] width 28 height 14
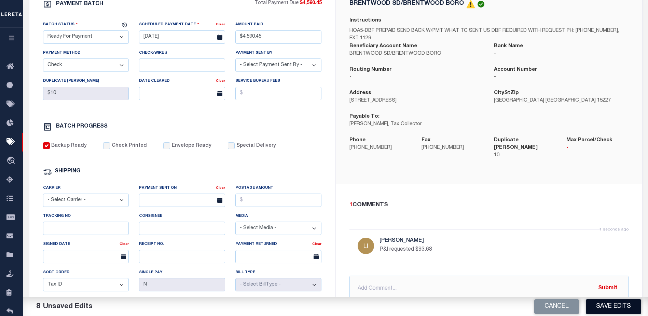
click at [619, 307] on button "Save Edits" at bounding box center [613, 306] width 55 height 15
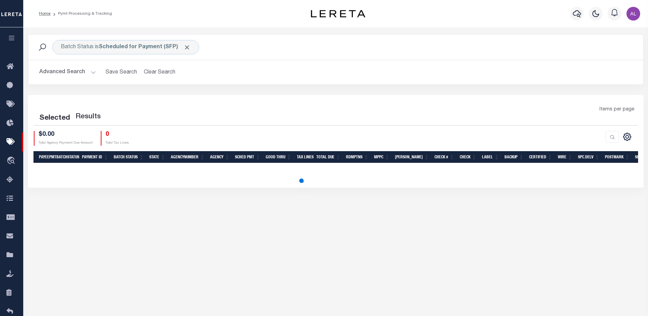
select select "1000"
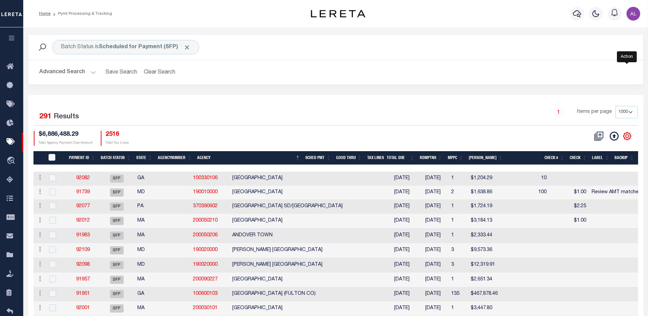
click at [629, 137] on icon "" at bounding box center [627, 135] width 3 height 3
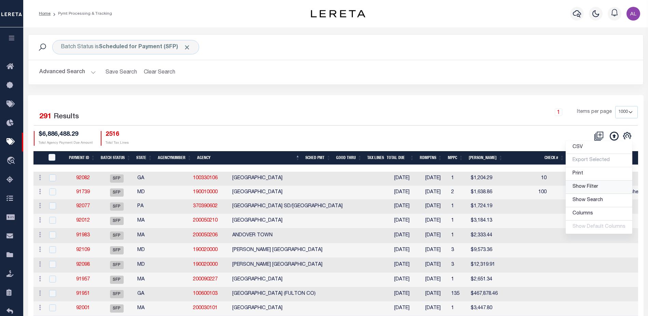
click at [582, 185] on span "Show Filter" at bounding box center [586, 186] width 26 height 5
select select
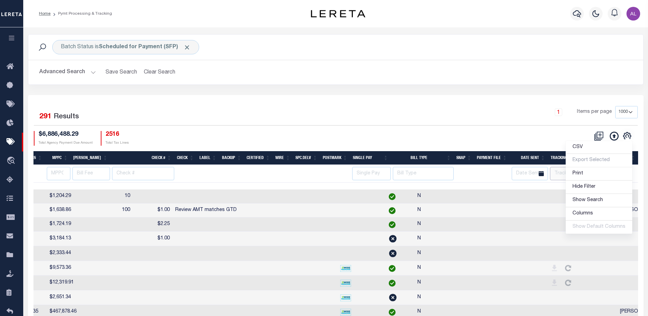
click at [559, 172] on input "text" at bounding box center [570, 173] width 41 height 13
type input "Audria"
select select
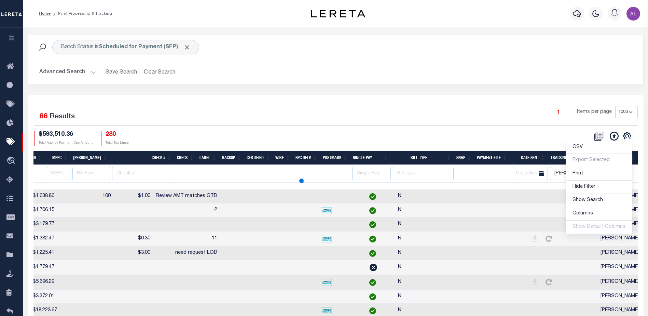
drag, startPoint x: 393, startPoint y: 184, endPoint x: 268, endPoint y: 184, distance: 125.4
click at [268, 184] on div at bounding box center [106, 186] width 1063 height 7
select select
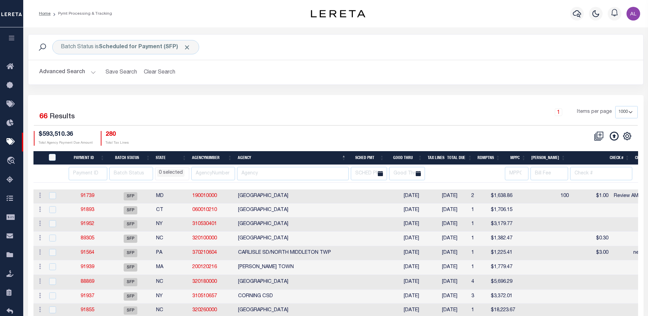
click at [174, 173] on li "0 selected" at bounding box center [170, 173] width 27 height 8
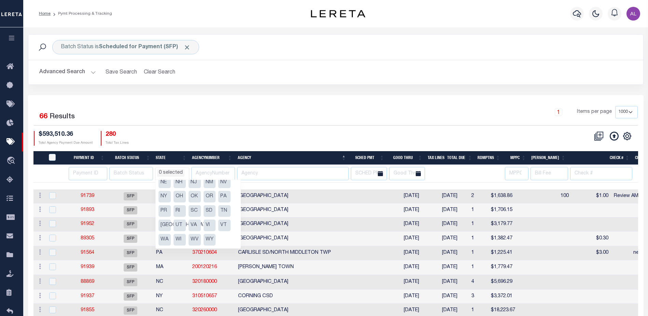
click at [226, 194] on li "PA" at bounding box center [224, 197] width 12 height 12
select select "PA"
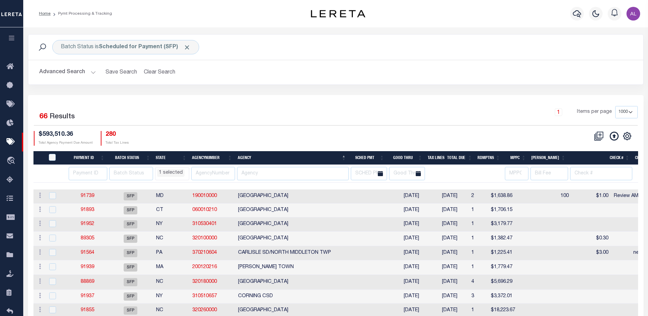
click at [250, 133] on div "$593,510.36 Total Agency Payment Due Amount 280 Total Tax Lines" at bounding box center [185, 138] width 302 height 15
select select "PA"
select select
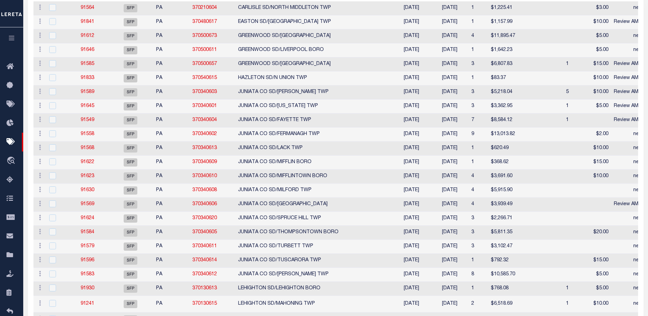
select select "PA"
select select
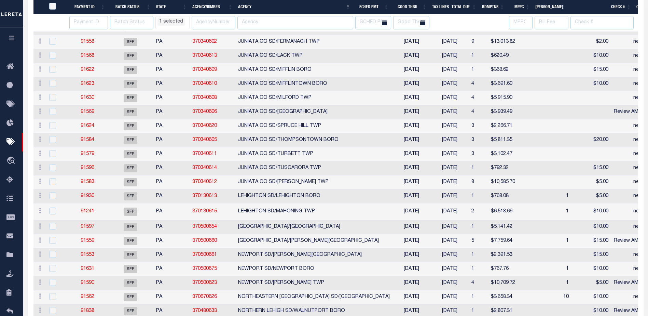
select select "PA"
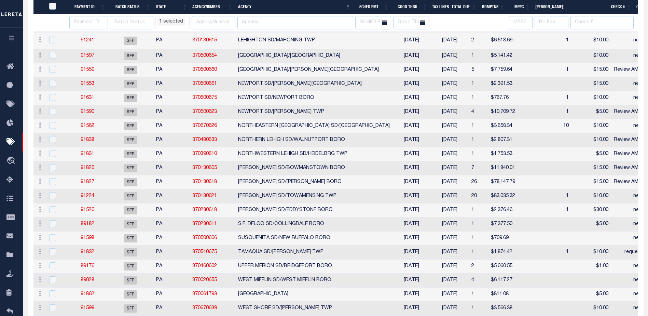
select select "PA"
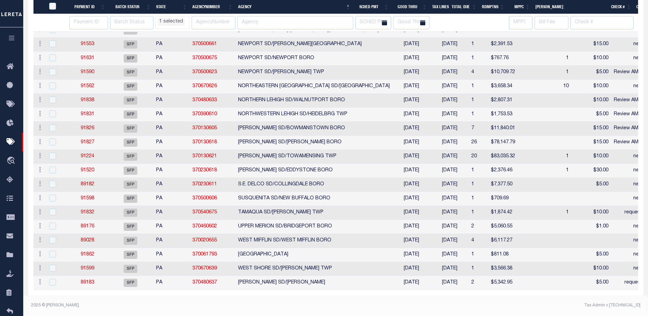
select select "PA"
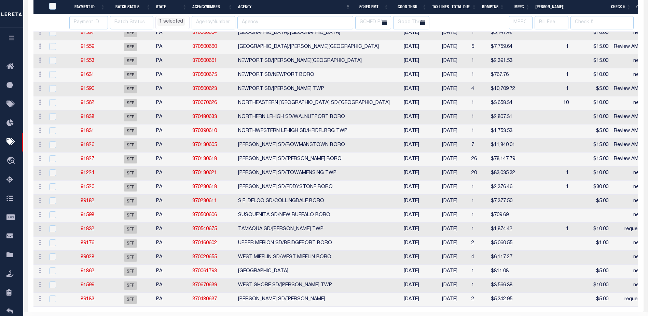
select select "PA"
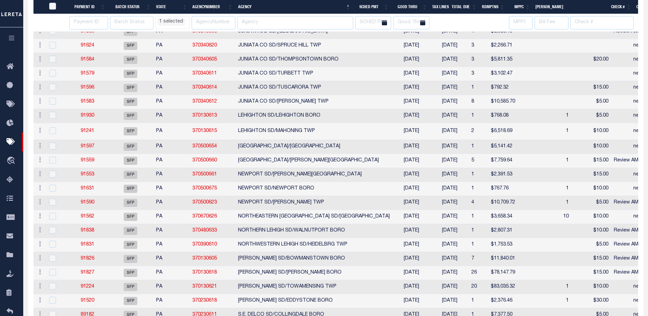
select select "PA"
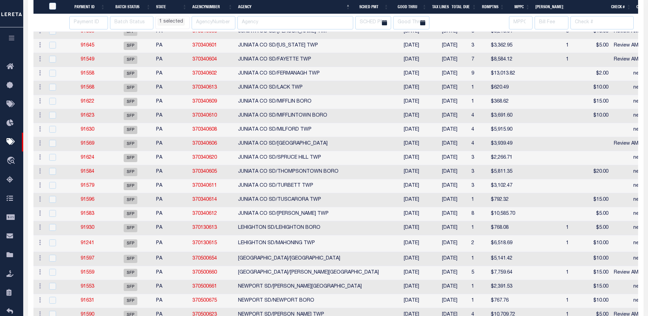
select select "PA"
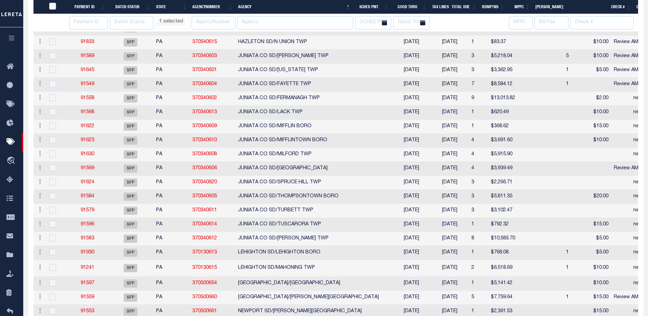
select select "PA"
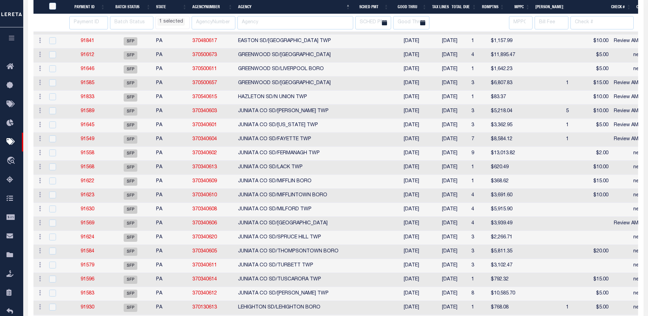
select select "PA"
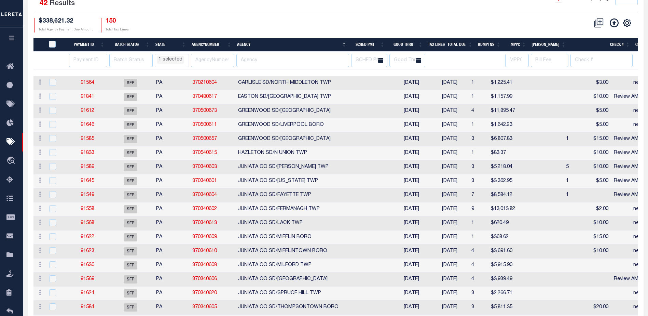
select select "PA"
select select
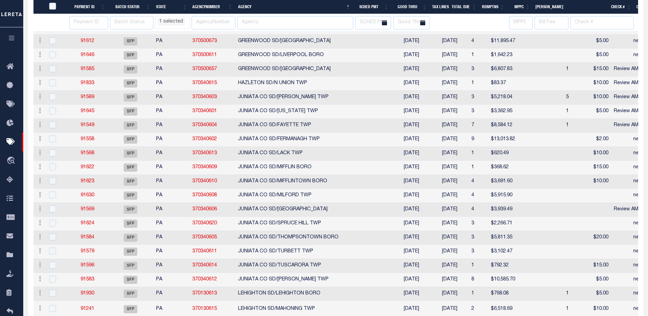
select select "PA"
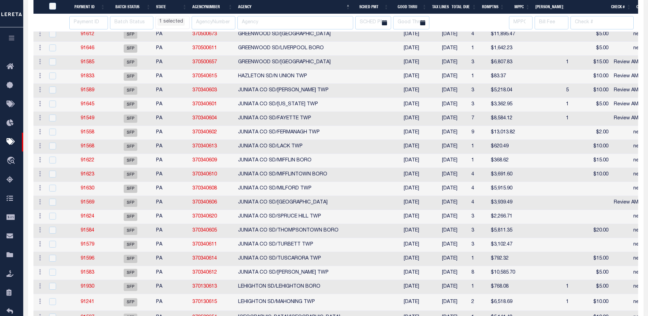
select select "PA"
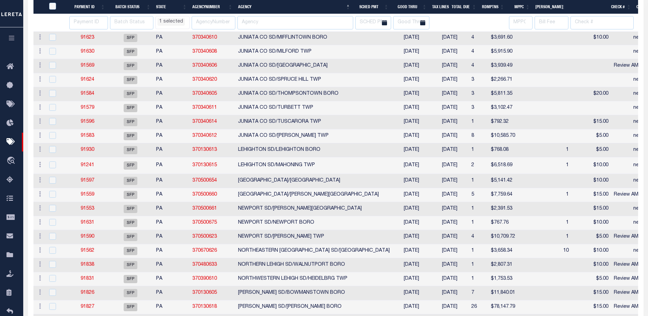
select select "PA"
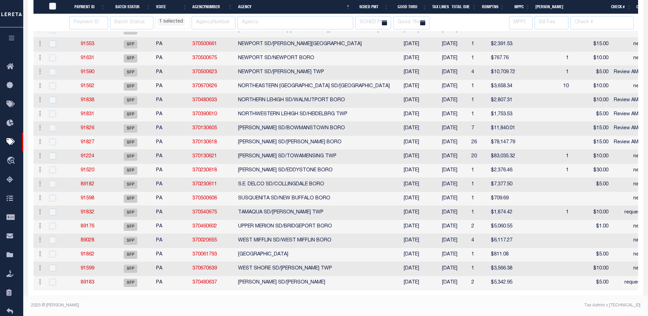
select select "PA"
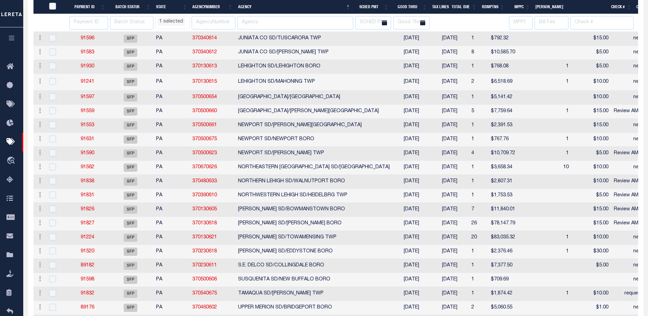
select select "PA"
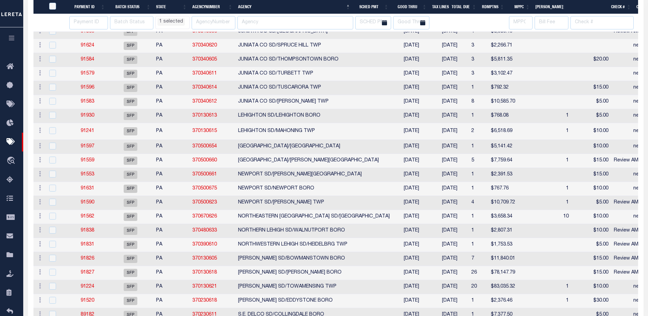
select select "PA"
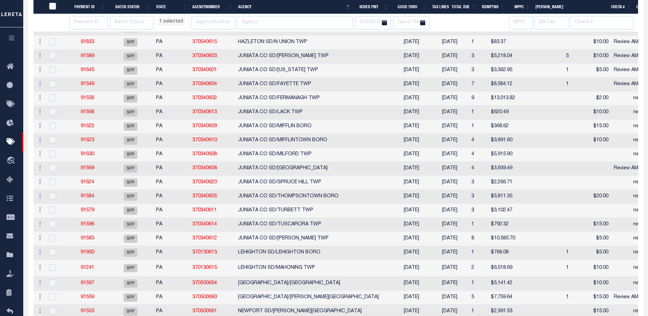
select select "PA"
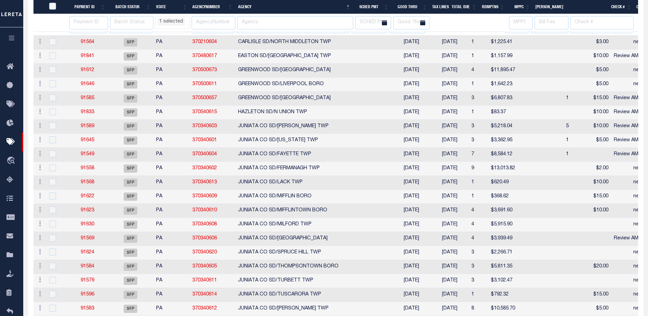
select select "PA"
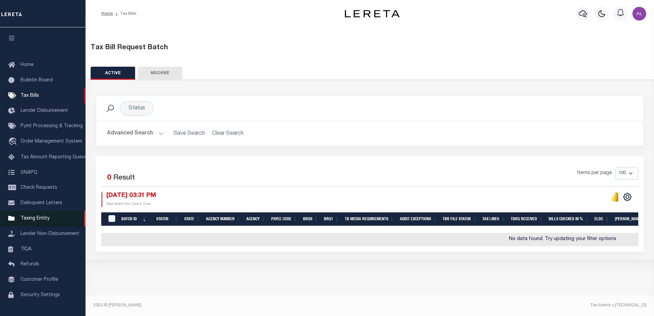
click at [40, 221] on span "Taxing Entity" at bounding box center [35, 218] width 29 height 5
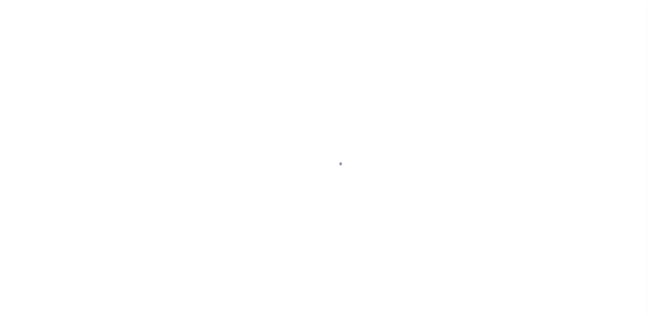
scroll to position [17, 0]
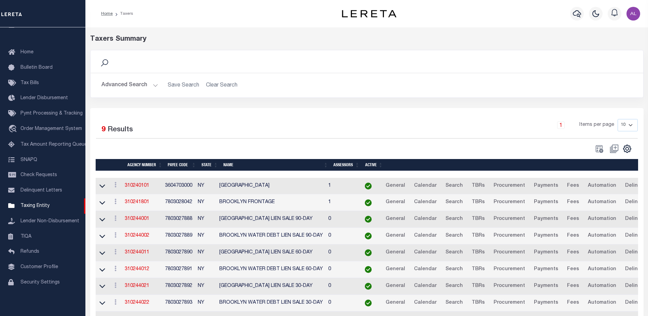
click at [156, 83] on button "Advanced Search" at bounding box center [130, 85] width 57 height 13
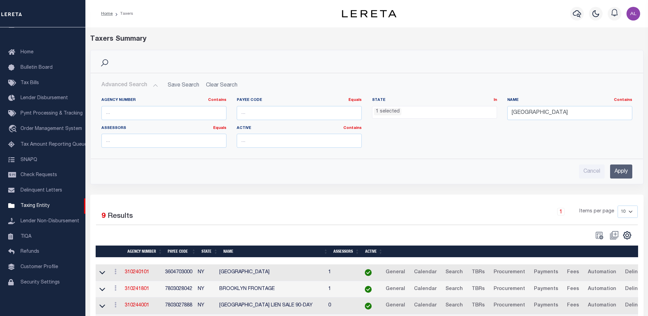
click at [388, 113] on li "1 selected" at bounding box center [387, 112] width 27 height 8
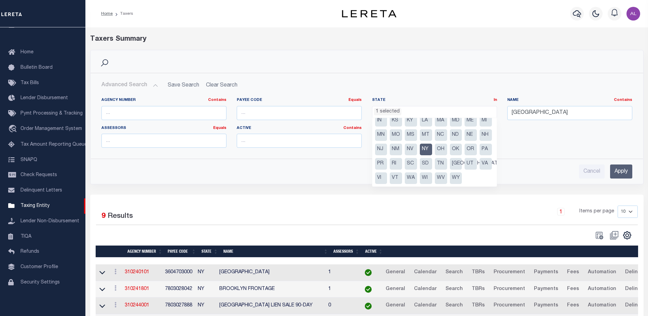
scroll to position [49, 0]
drag, startPoint x: 380, startPoint y: 148, endPoint x: 440, endPoint y: 142, distance: 59.4
click at [420, 147] on li "NY" at bounding box center [426, 150] width 12 height 12
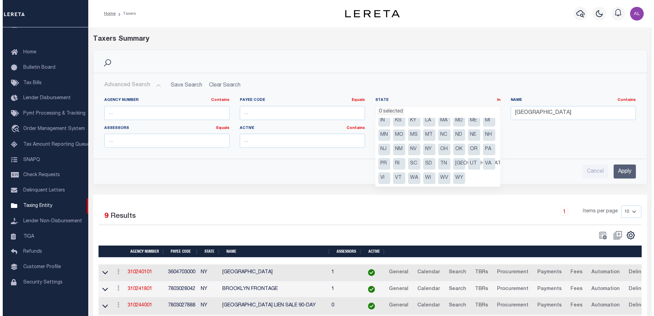
scroll to position [215, 0]
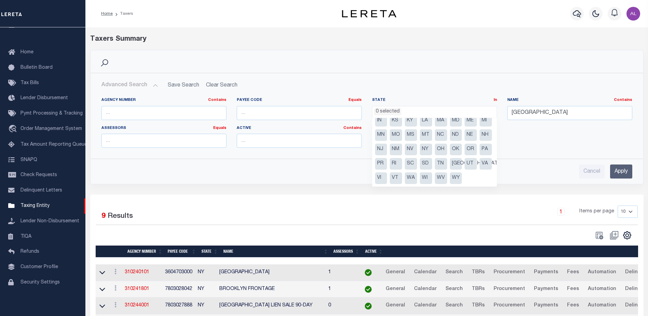
click at [480, 148] on li "PA" at bounding box center [486, 150] width 12 height 12
select select "PA"
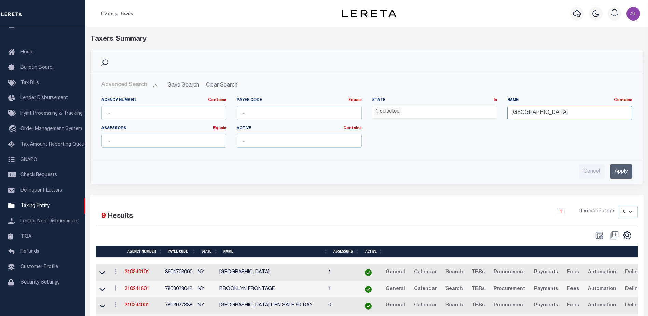
drag, startPoint x: 523, startPoint y: 110, endPoint x: 489, endPoint y: 113, distance: 33.6
click at [489, 113] on div "Agency Number Contains Contains Is Payee Code Equals Equals Is Not Equal To Is …" at bounding box center [366, 125] width 541 height 56
type input "brentwood SD/Brentwood Boro"
click at [623, 169] on input "Apply" at bounding box center [621, 171] width 22 height 14
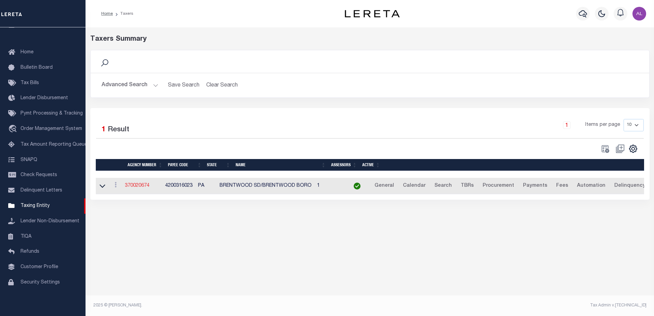
click at [134, 188] on link "370020674" at bounding box center [137, 185] width 25 height 5
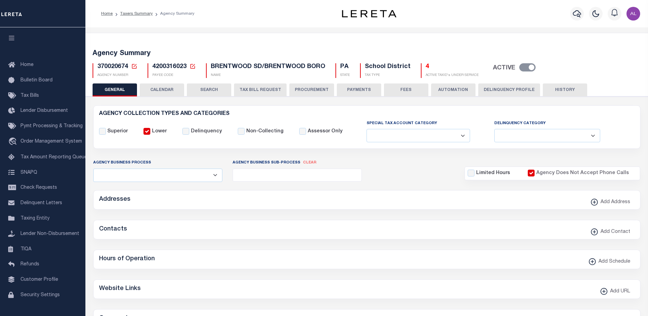
select select
select select "true"
select select "false"
click at [349, 87] on button "PAYMENTS" at bounding box center [359, 89] width 44 height 13
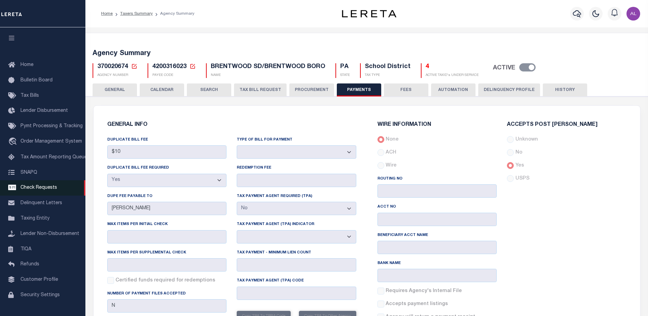
click at [33, 190] on span "Check Requests" at bounding box center [39, 187] width 37 height 5
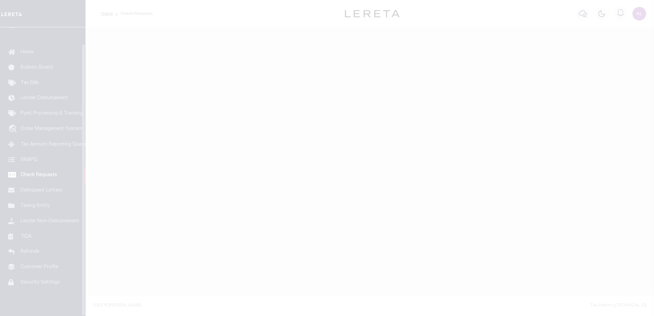
scroll to position [17, 0]
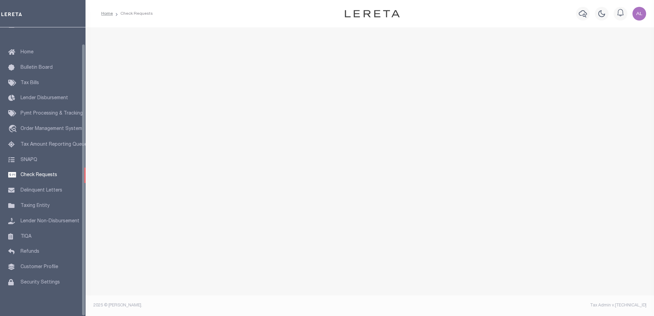
select select "50"
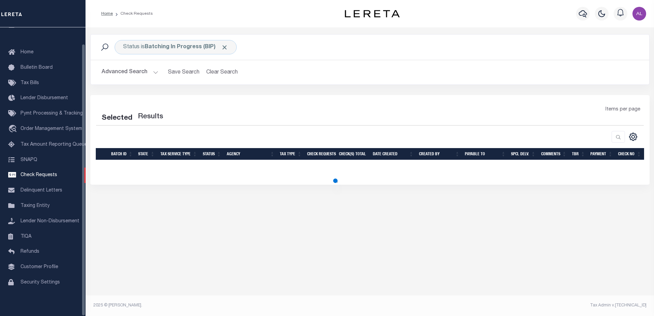
select select "50"
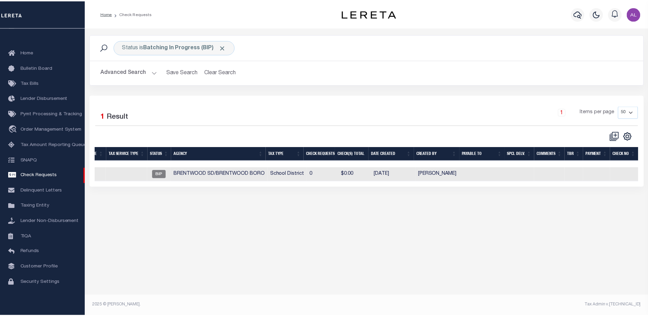
scroll to position [0, 0]
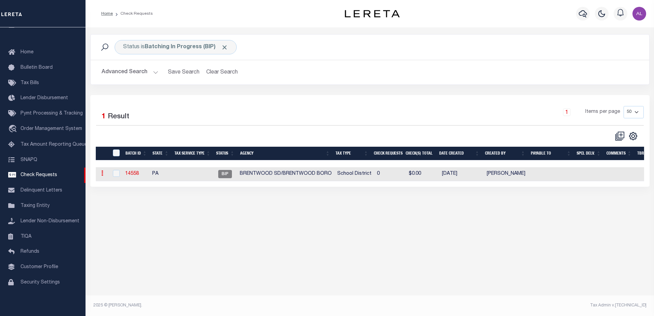
click at [103, 174] on link at bounding box center [102, 173] width 8 height 5
click at [117, 208] on link "Delete" at bounding box center [114, 206] width 31 height 11
checkbox input "true"
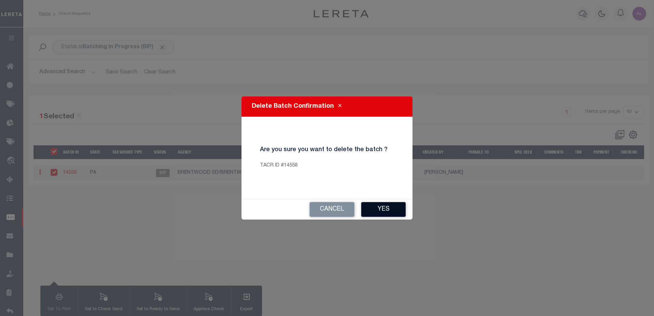
click at [383, 210] on button "Yes" at bounding box center [383, 209] width 44 height 15
